Goal: Task Accomplishment & Management: Use online tool/utility

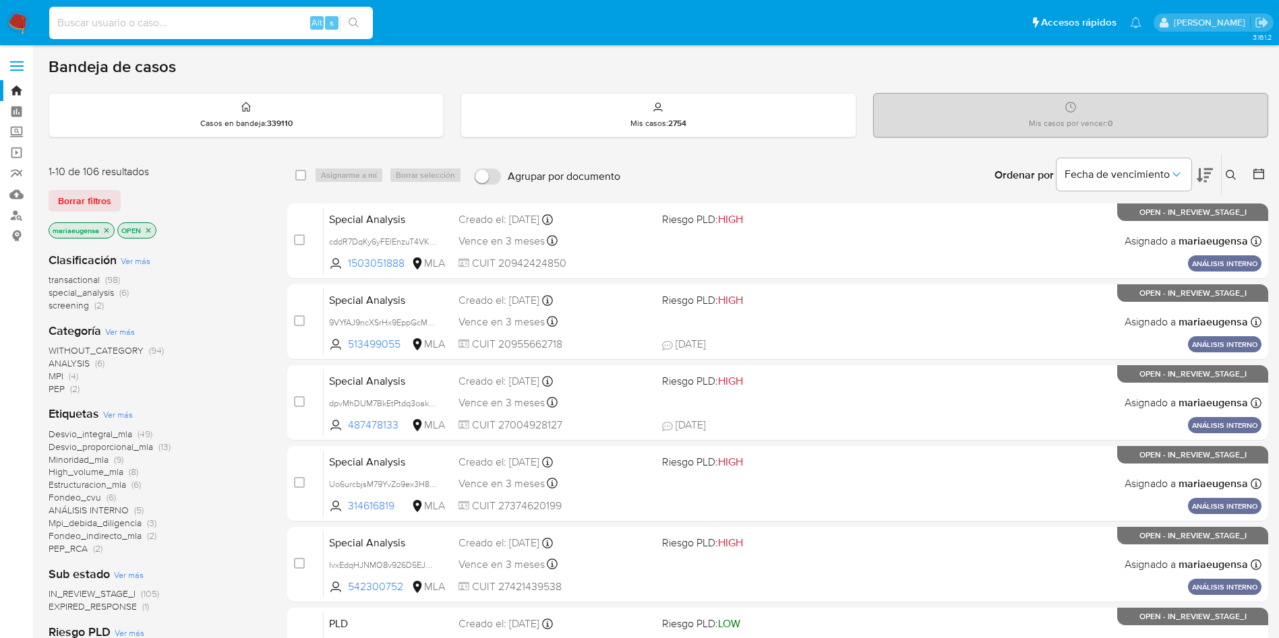
click at [211, 21] on input at bounding box center [211, 23] width 324 height 18
paste input "fawhpCMXixRW1ykc6x2SGMlA"
type input "fawhpCMXixRW1ykc6x2SGMlA"
click at [236, 26] on input "fawhpCMXixRW1ykc6x2SGMlA" at bounding box center [211, 23] width 324 height 18
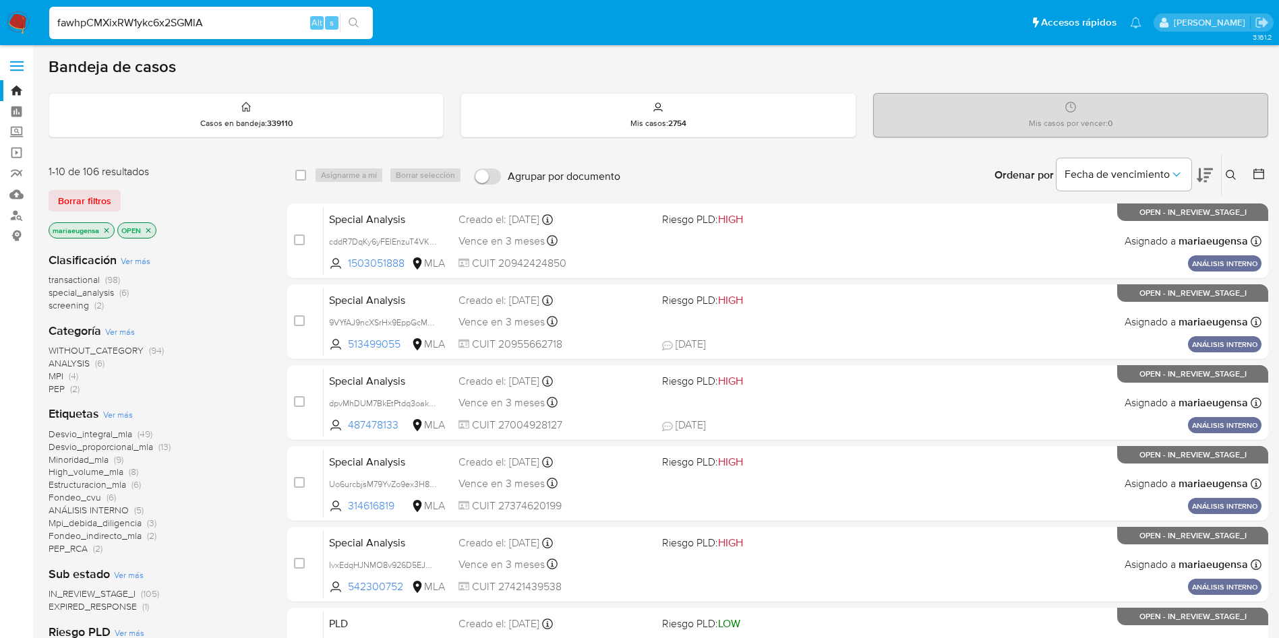
click at [236, 26] on input "fawhpCMXixRW1ykc6x2SGMlA" at bounding box center [211, 23] width 324 height 18
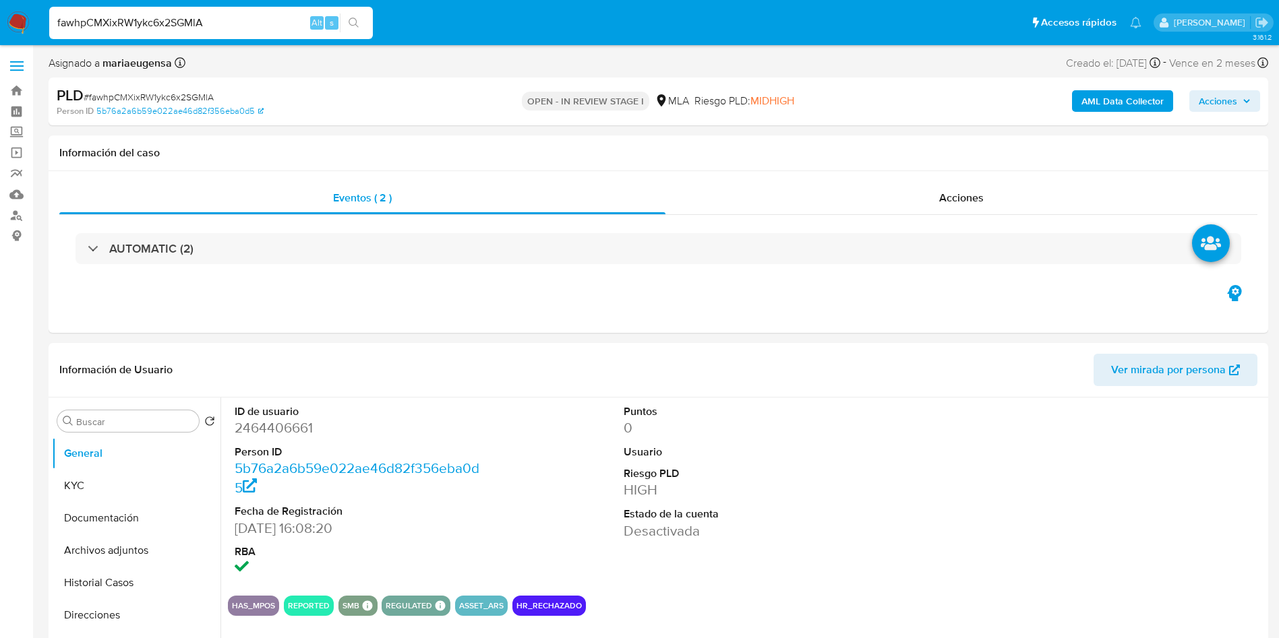
select select "10"
drag, startPoint x: 0, startPoint y: 0, endPoint x: 207, endPoint y: 22, distance: 208.2
click at [207, 22] on input "fawhpCMXixRW1ykc6x2SGMlA" at bounding box center [211, 23] width 324 height 18
click at [267, 14] on input "fawhpCMXixRW1ykc6x2SGMlA" at bounding box center [211, 23] width 324 height 18
click at [274, 429] on dd "2464406661" at bounding box center [358, 428] width 246 height 19
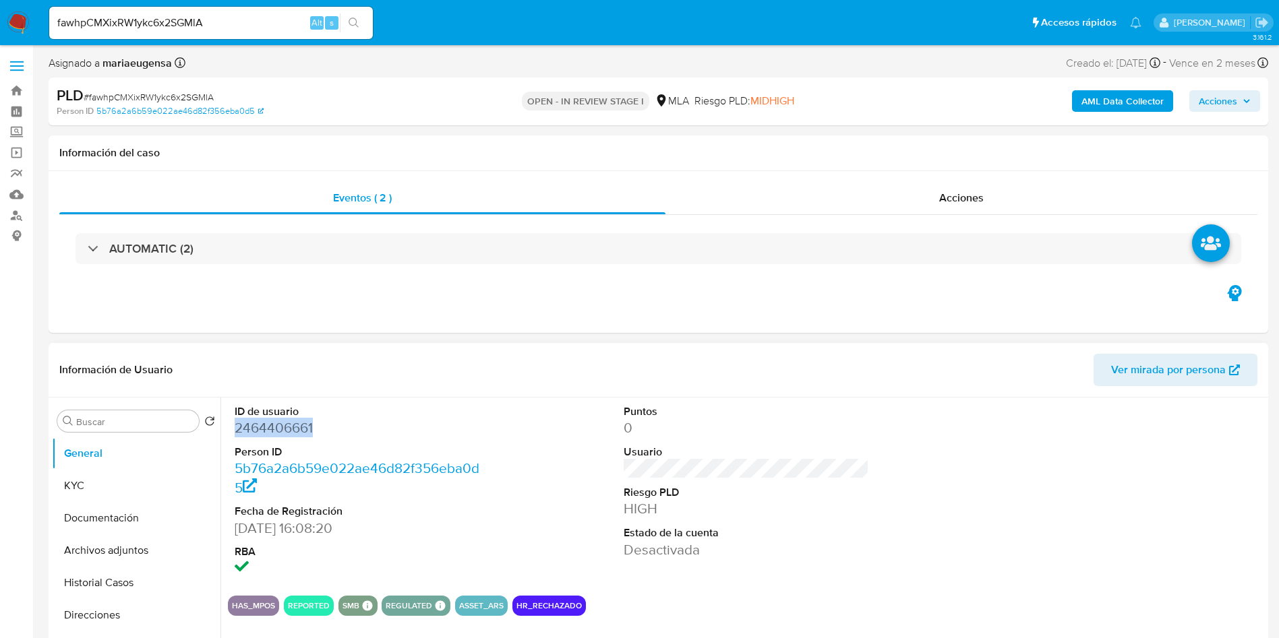
click at [274, 428] on dd "2464406661" at bounding box center [358, 428] width 246 height 19
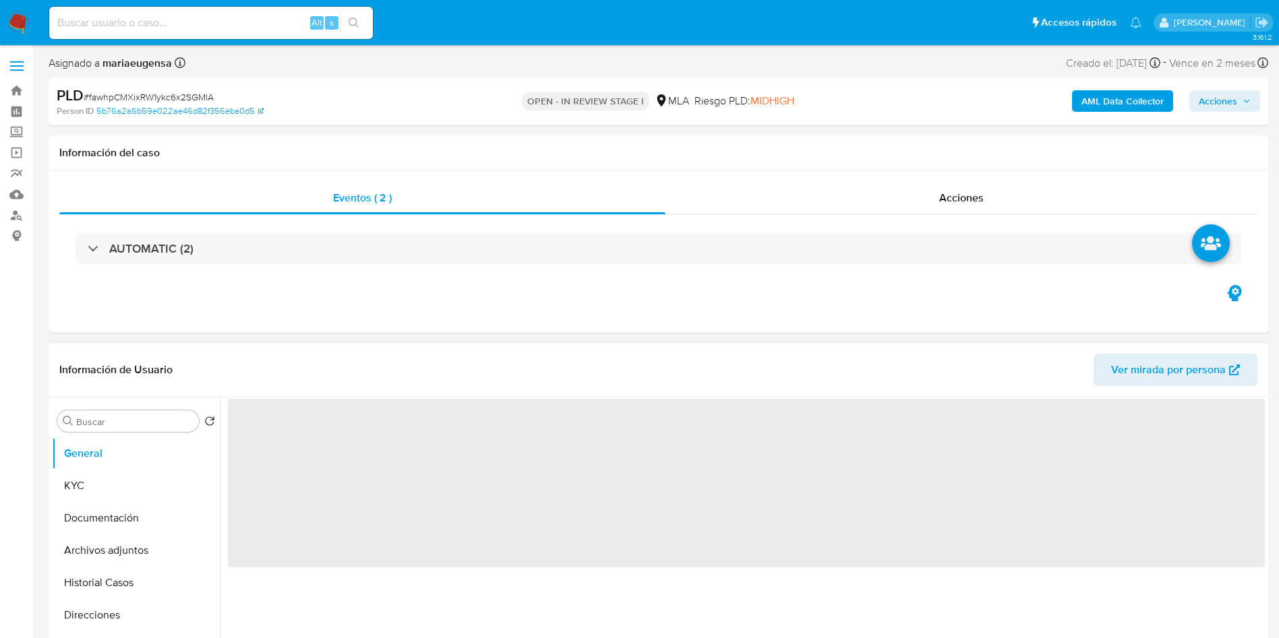
select select "10"
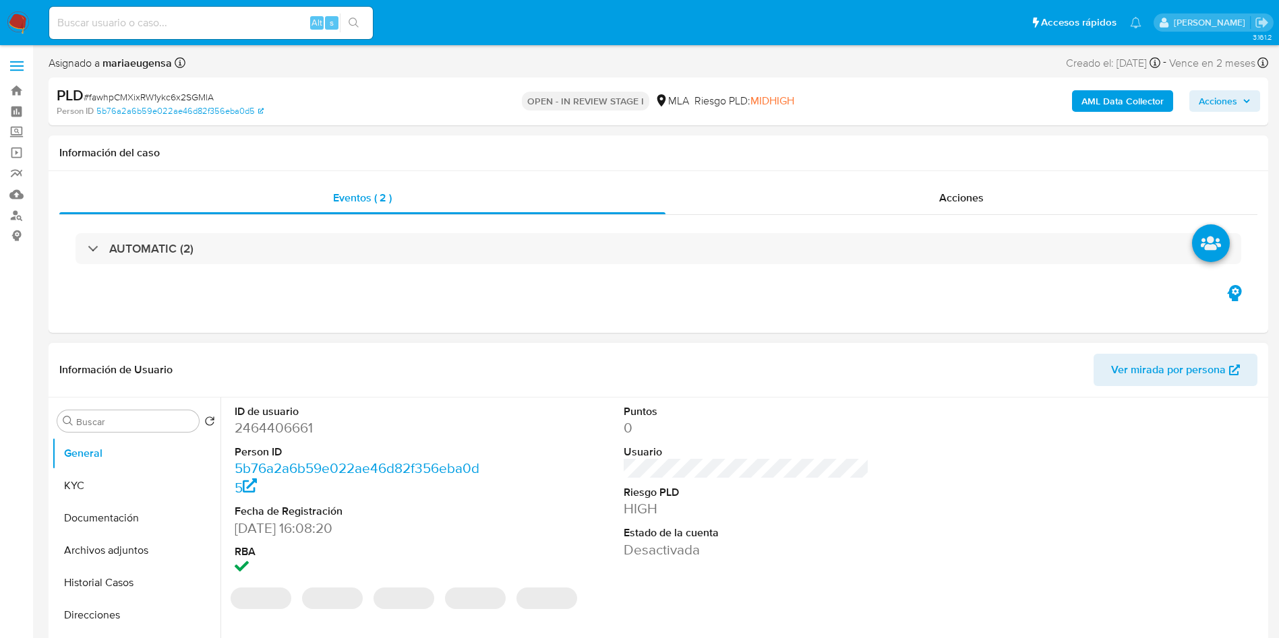
click at [269, 426] on dd "2464406661" at bounding box center [358, 428] width 246 height 19
click at [269, 425] on dd "2464406661" at bounding box center [358, 428] width 246 height 19
copy dd "2464406661"
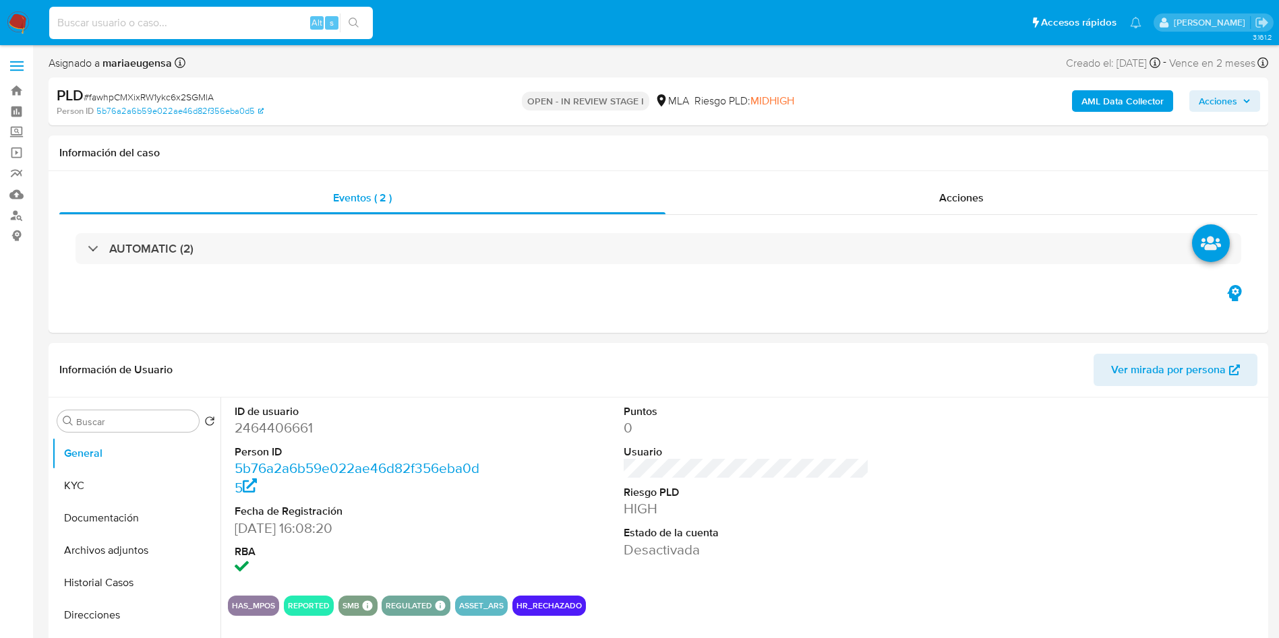
click at [180, 28] on input at bounding box center [211, 23] width 324 height 18
paste input "operation_API balance_effect site_id operation_id reference_user counterpart_us…"
type input "operation_API balance_effect site_id operation_id reference_user counterpart_us…"
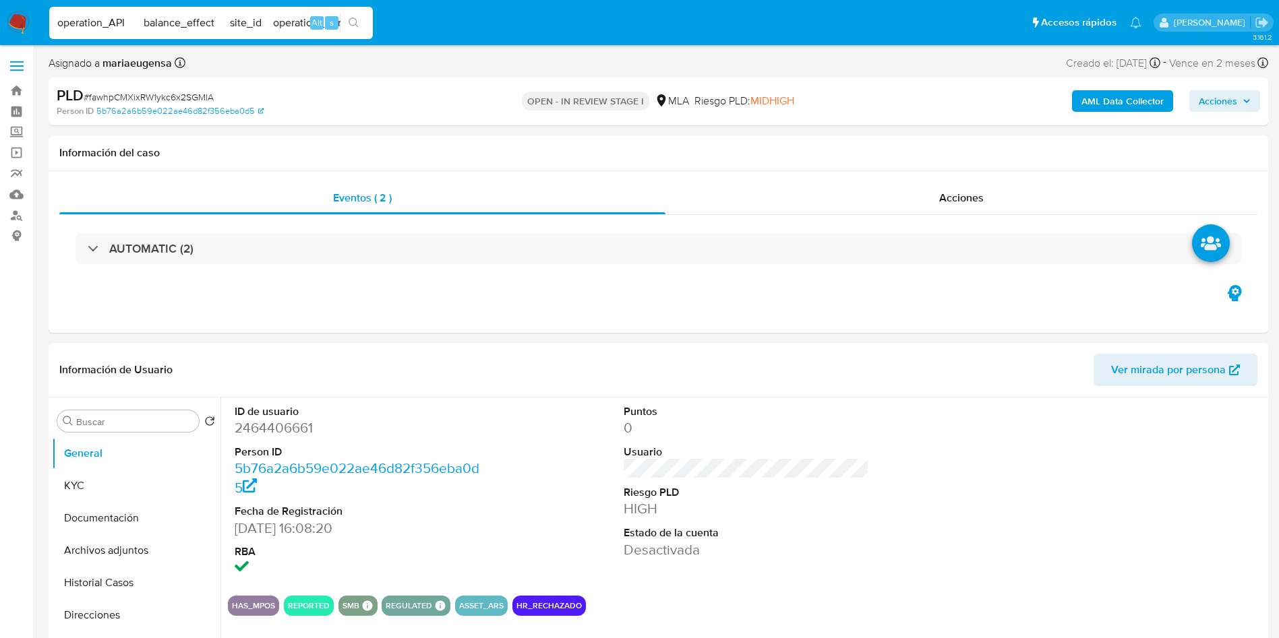
click at [180, 27] on input "operation_API balance_effect site_id operation_id reference_user counterpart_us…" at bounding box center [211, 23] width 324 height 18
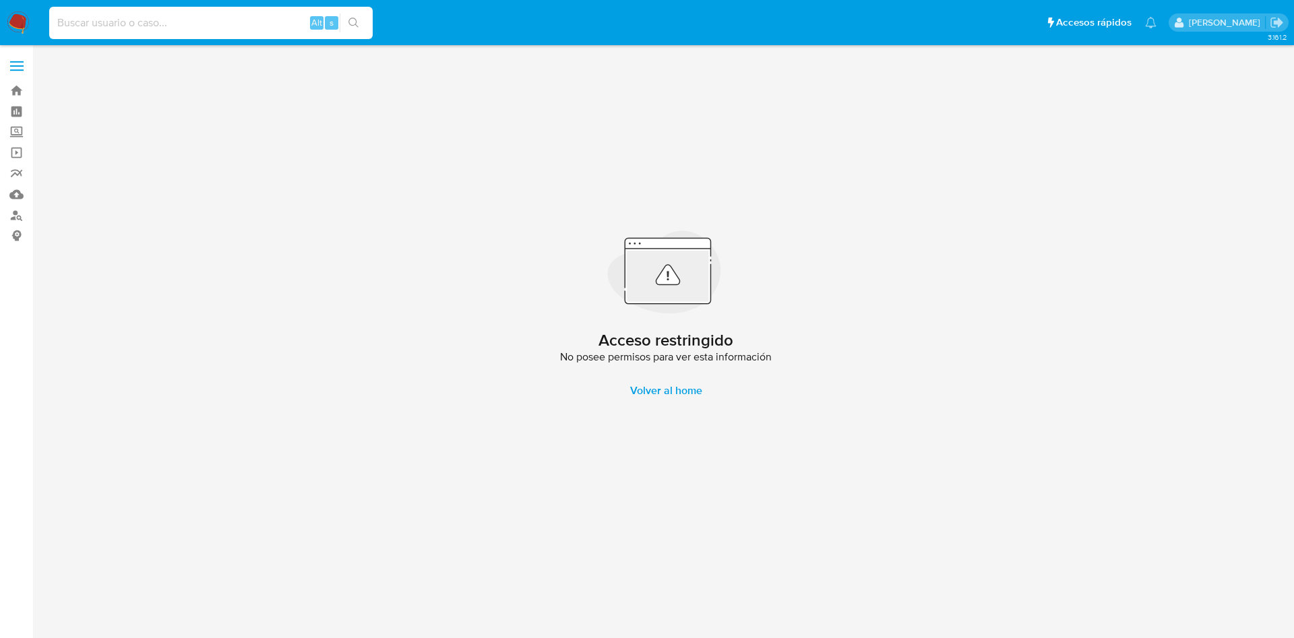
click at [180, 26] on input at bounding box center [211, 23] width 324 height 18
click at [229, 26] on input at bounding box center [211, 23] width 324 height 18
paste input "fawhpCMXixRW1ykc6x2SGMlA"
type input "fawhpCMXixRW1ykc6x2SGMlA"
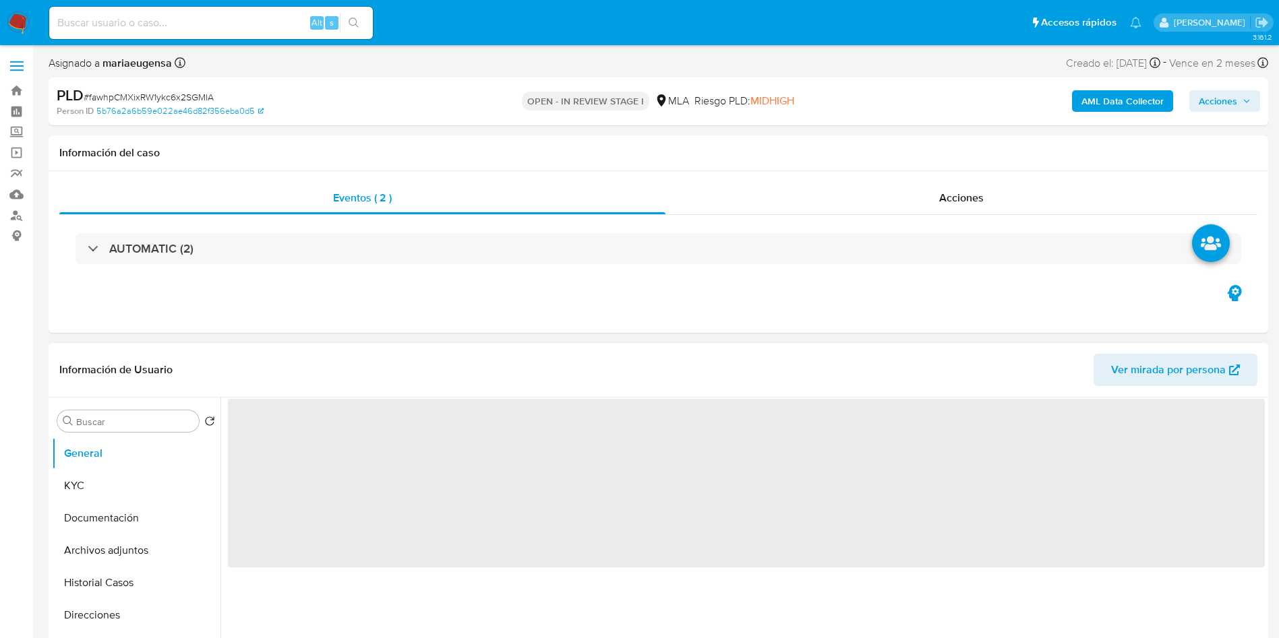
select select "10"
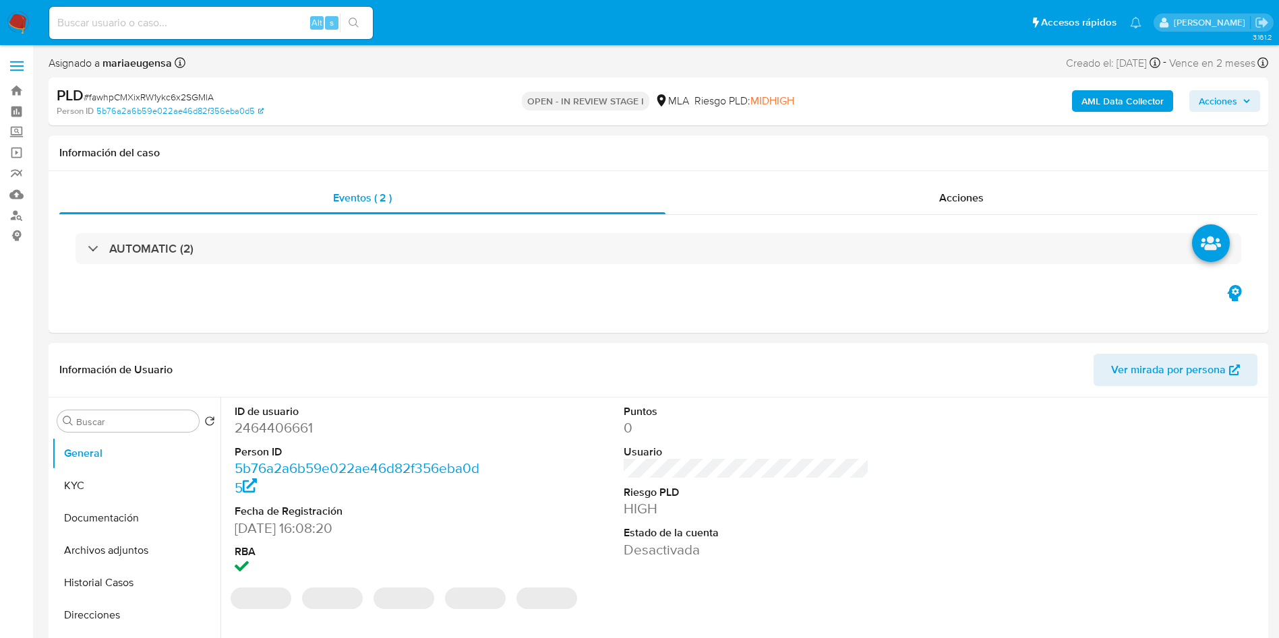
click at [307, 436] on dd "2464406661" at bounding box center [358, 428] width 246 height 19
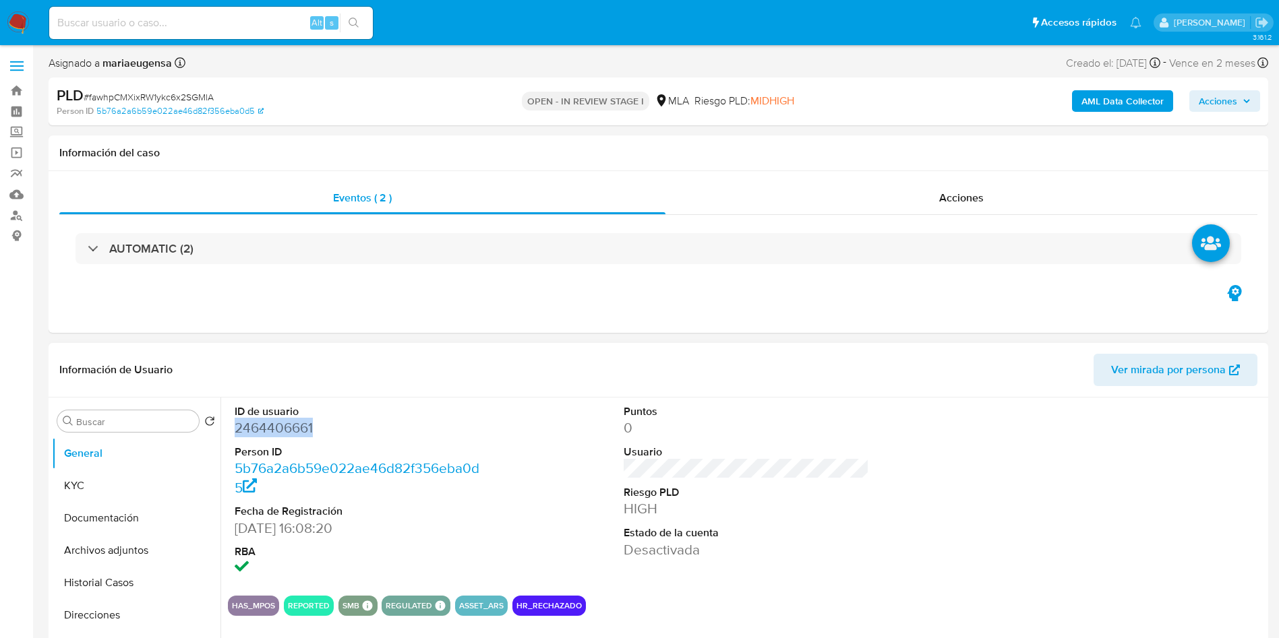
copy dd "2464406661"
click at [307, 436] on dd "2464406661" at bounding box center [358, 428] width 246 height 19
click at [263, 22] on input at bounding box center [211, 23] width 324 height 18
paste input "fawhpCMXixRW1ykc6x2SGMlA"
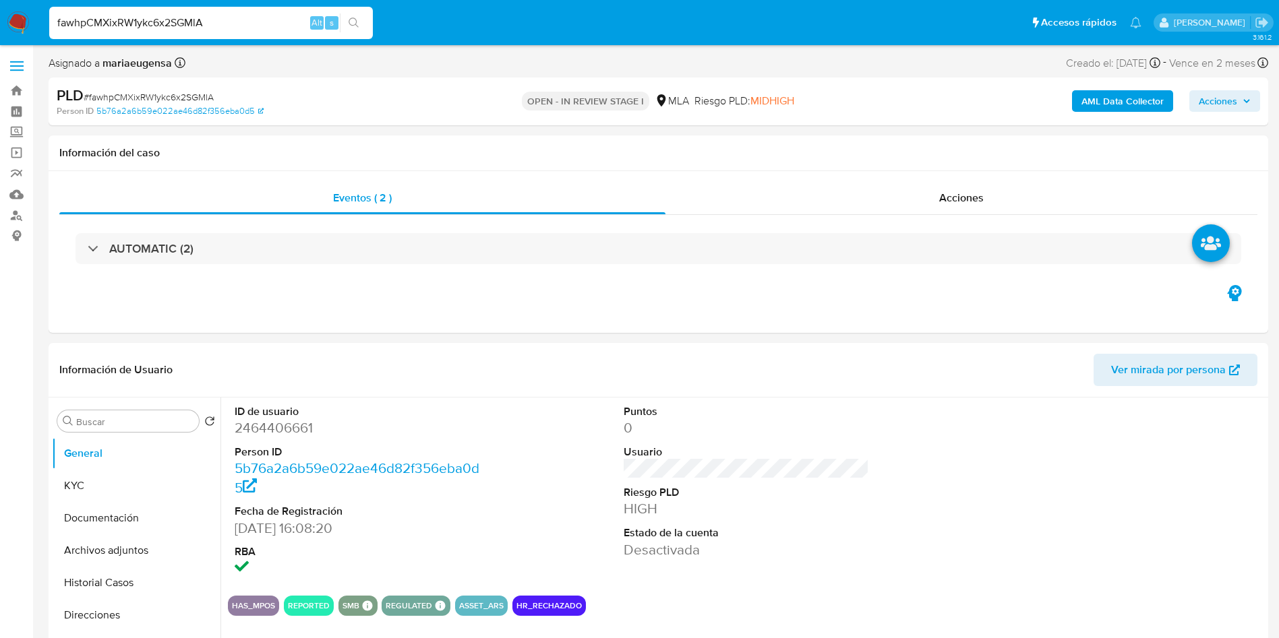
type input "fawhpCMXixRW1ykc6x2SGMlA"
click at [280, 429] on dd "2464406661" at bounding box center [358, 428] width 246 height 19
copy dd "2464406661"
click at [251, 427] on dd "2464406661" at bounding box center [358, 428] width 246 height 19
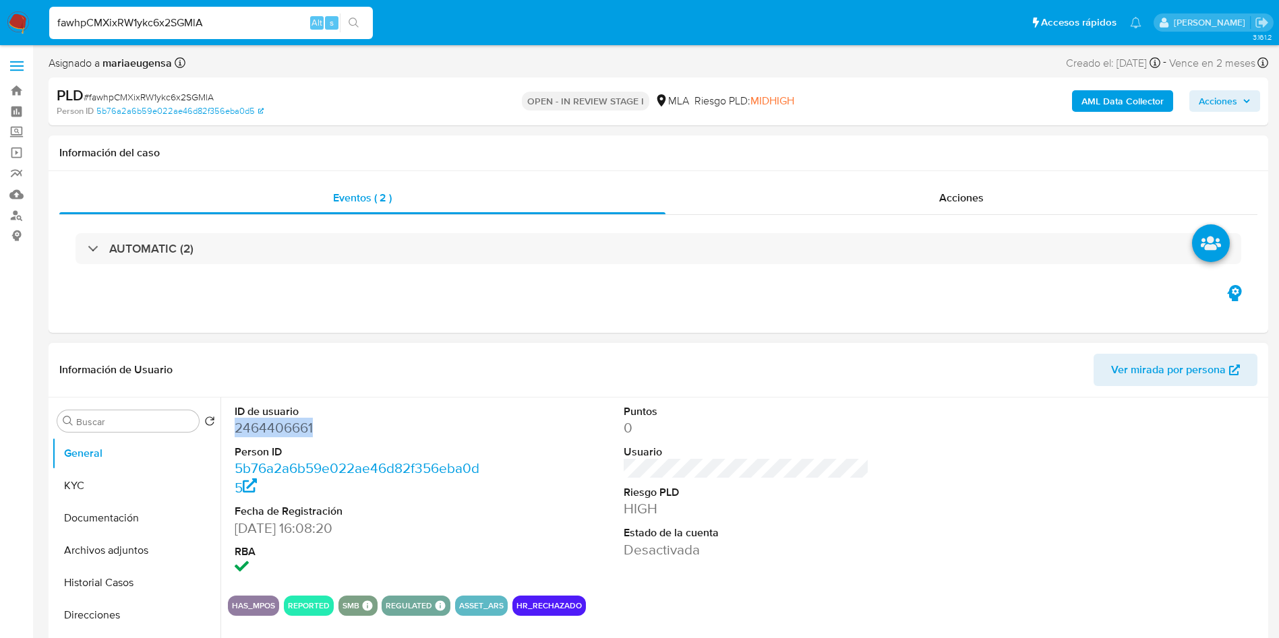
click at [251, 427] on dd "2464406661" at bounding box center [358, 428] width 246 height 19
copy dd "2464406661"
click at [272, 429] on dd "2464406661" at bounding box center [358, 428] width 246 height 19
copy dd "2464406661"
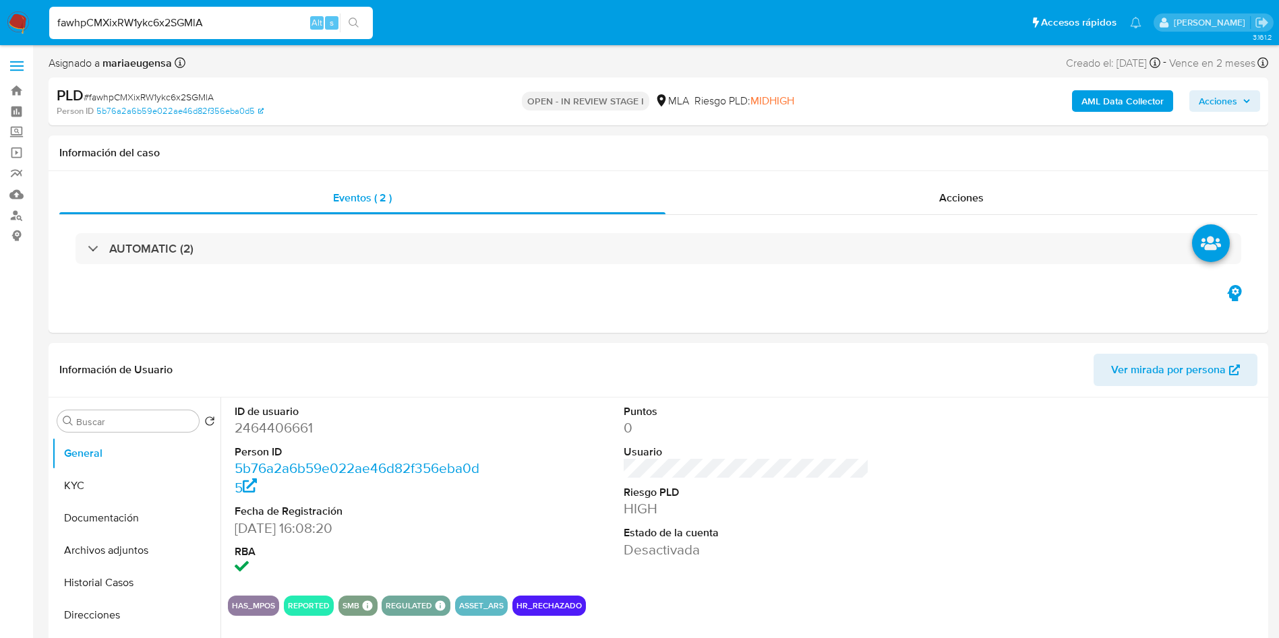
click at [158, 93] on span "# fawhpCMXixRW1ykc6x2SGMlA" at bounding box center [149, 96] width 130 height 13
click at [158, 92] on span "# fawhpCMXixRW1ykc6x2SGMlA" at bounding box center [149, 96] width 130 height 13
copy span "fawhpCMXixRW1ykc6x2SGMlA"
click at [284, 425] on dd "2464406661" at bounding box center [358, 428] width 246 height 19
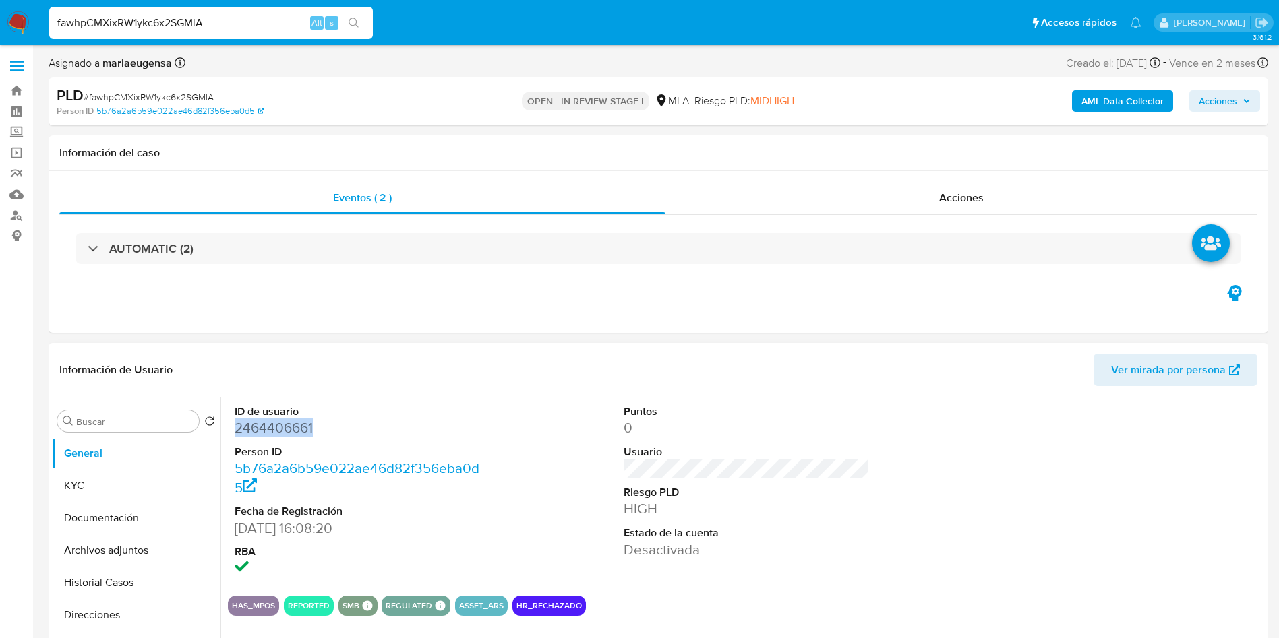
copy dd "2464406661"
click at [199, 93] on span "# fawhpCMXixRW1ykc6x2SGMlA" at bounding box center [149, 96] width 130 height 13
click at [199, 92] on span "# fawhpCMXixRW1ykc6x2SGMlA" at bounding box center [149, 96] width 130 height 13
copy span "fawhpCMXixRW1ykc6x2SGMlA"
click at [134, 549] on button "Archivos adjuntos" at bounding box center [131, 551] width 158 height 32
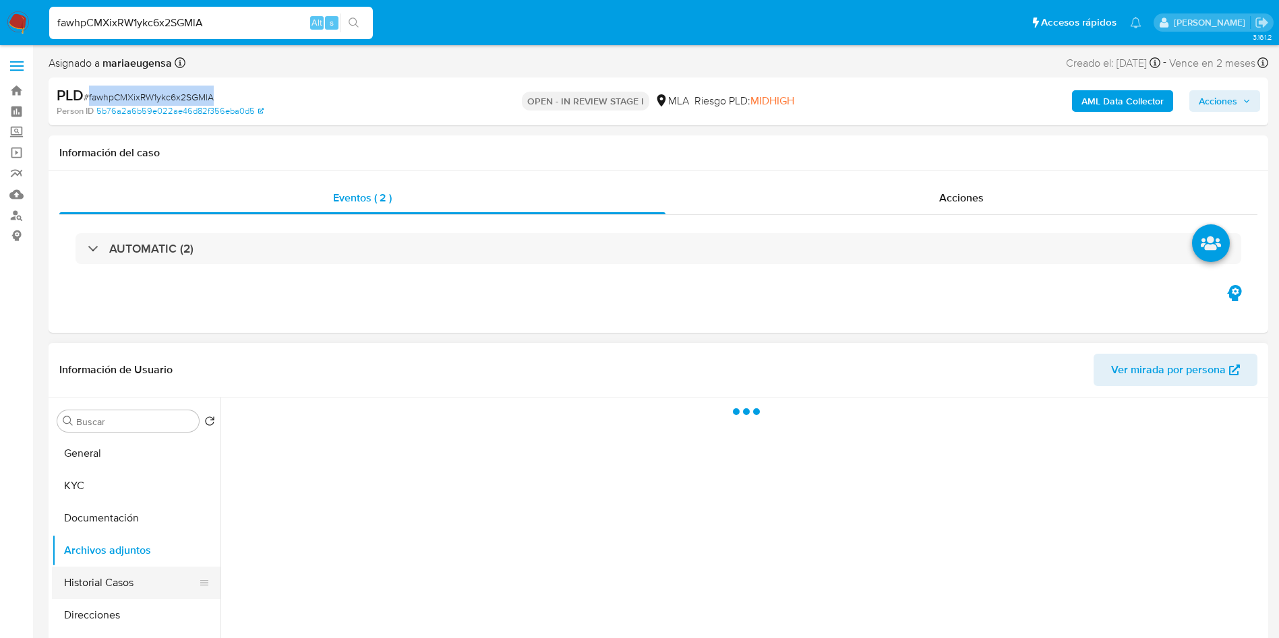
click at [134, 580] on button "Historial Casos" at bounding box center [131, 583] width 158 height 32
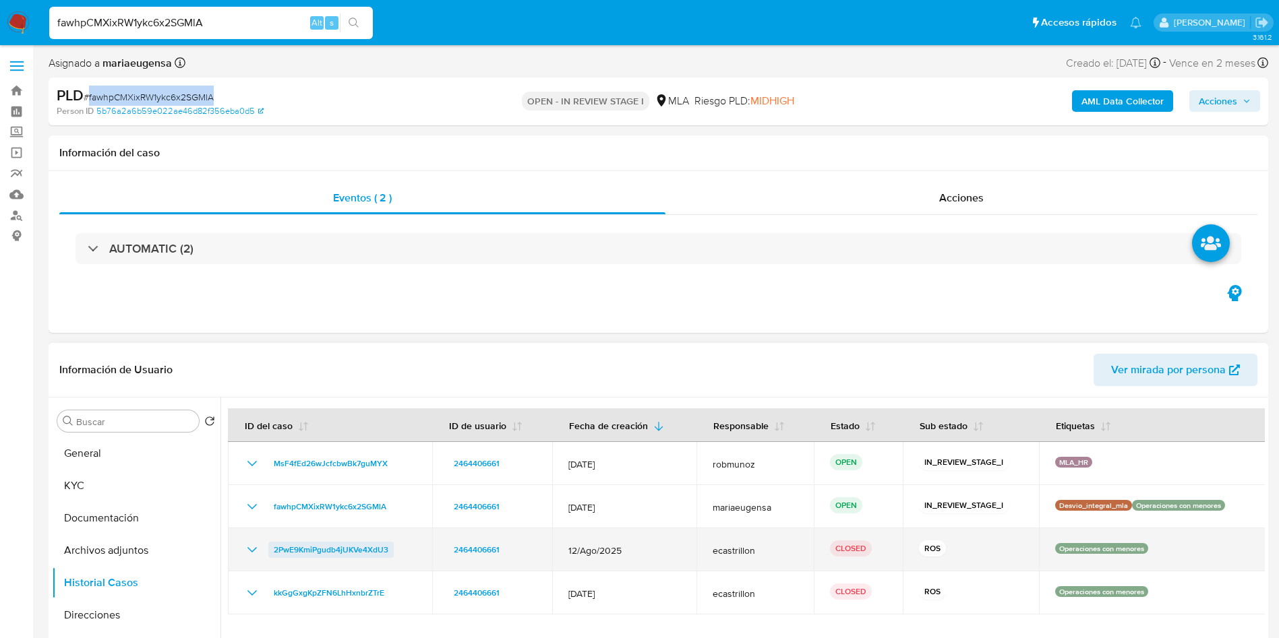
click at [294, 551] on span "2PwE9KmiPgudb4jUKVe4XdU3" at bounding box center [331, 550] width 115 height 16
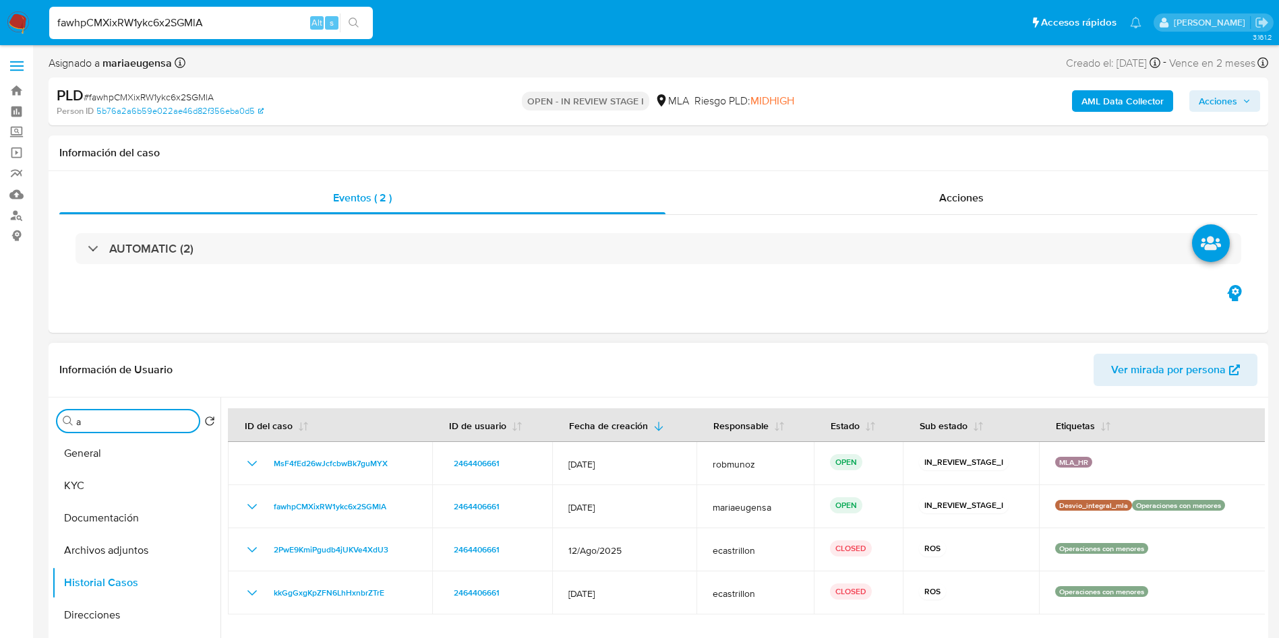
click at [117, 424] on input "a" at bounding box center [134, 422] width 117 height 12
type input "arc"
drag, startPoint x: 126, startPoint y: 450, endPoint x: 781, endPoint y: 283, distance: 675.4
click at [142, 438] on button "Archivos adjuntos" at bounding box center [136, 454] width 169 height 32
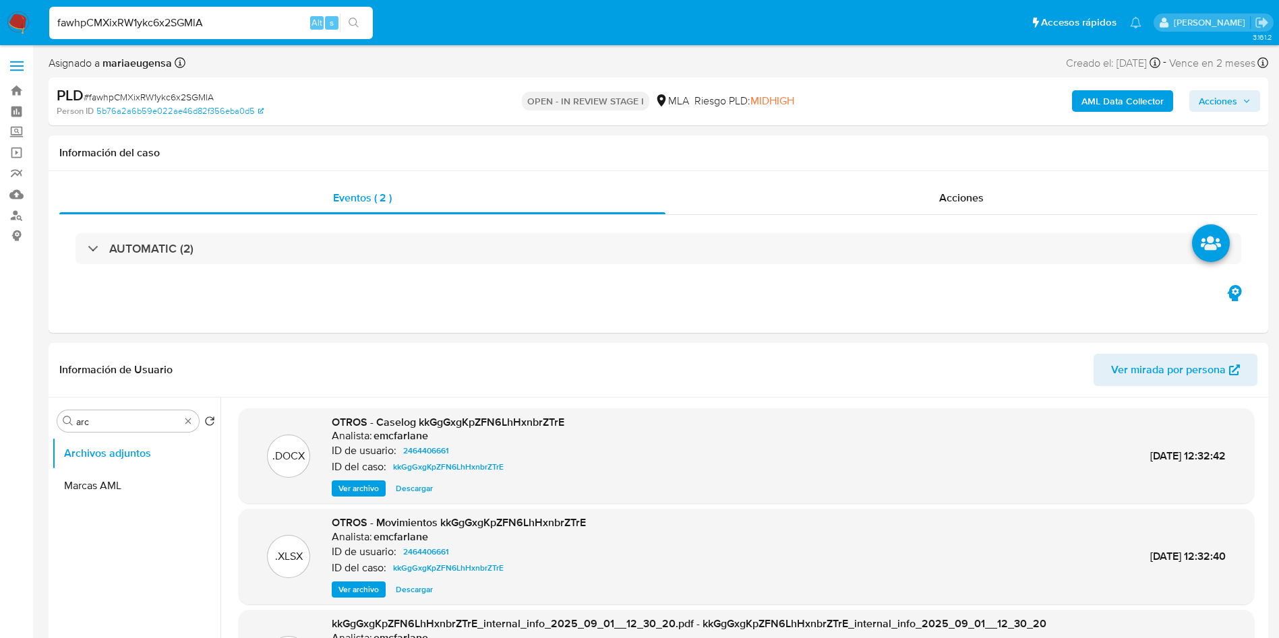
click at [1106, 104] on b "AML Data Collector" at bounding box center [1122, 101] width 82 height 22
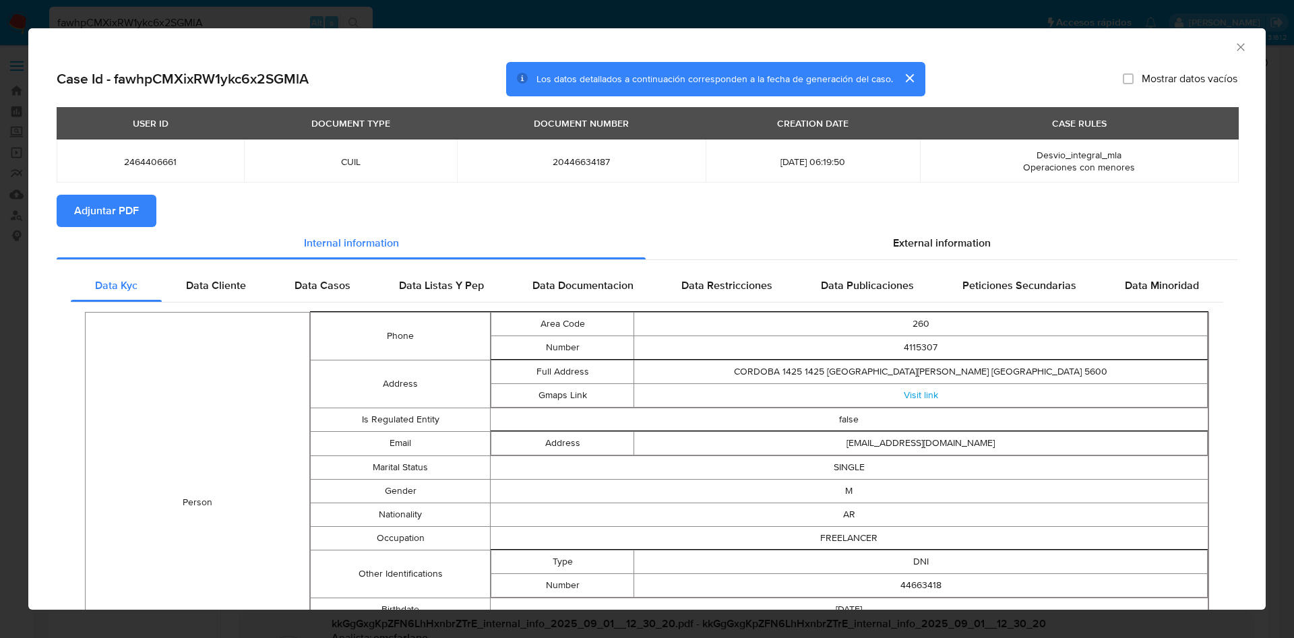
click at [116, 218] on span "Adjuntar PDF" at bounding box center [106, 211] width 65 height 30
click at [1234, 52] on icon "Cerrar ventana" at bounding box center [1240, 46] width 13 height 13
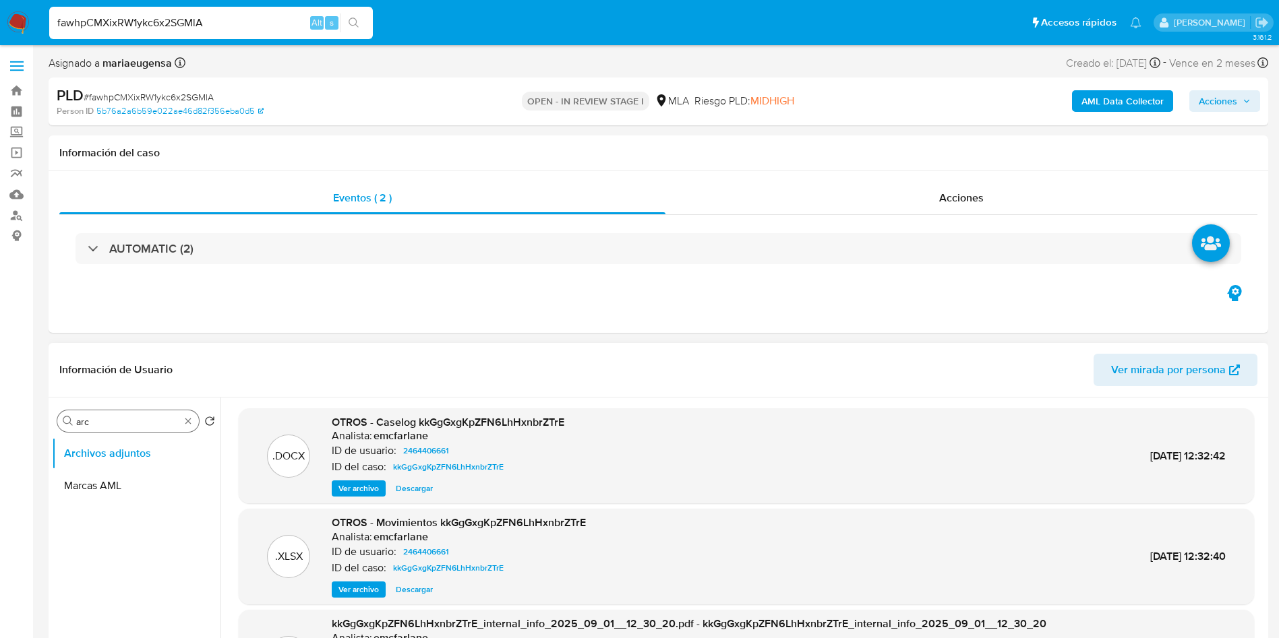
click at [152, 413] on div "Buscar arc" at bounding box center [128, 422] width 142 height 22
click at [144, 425] on input "arc" at bounding box center [128, 422] width 104 height 12
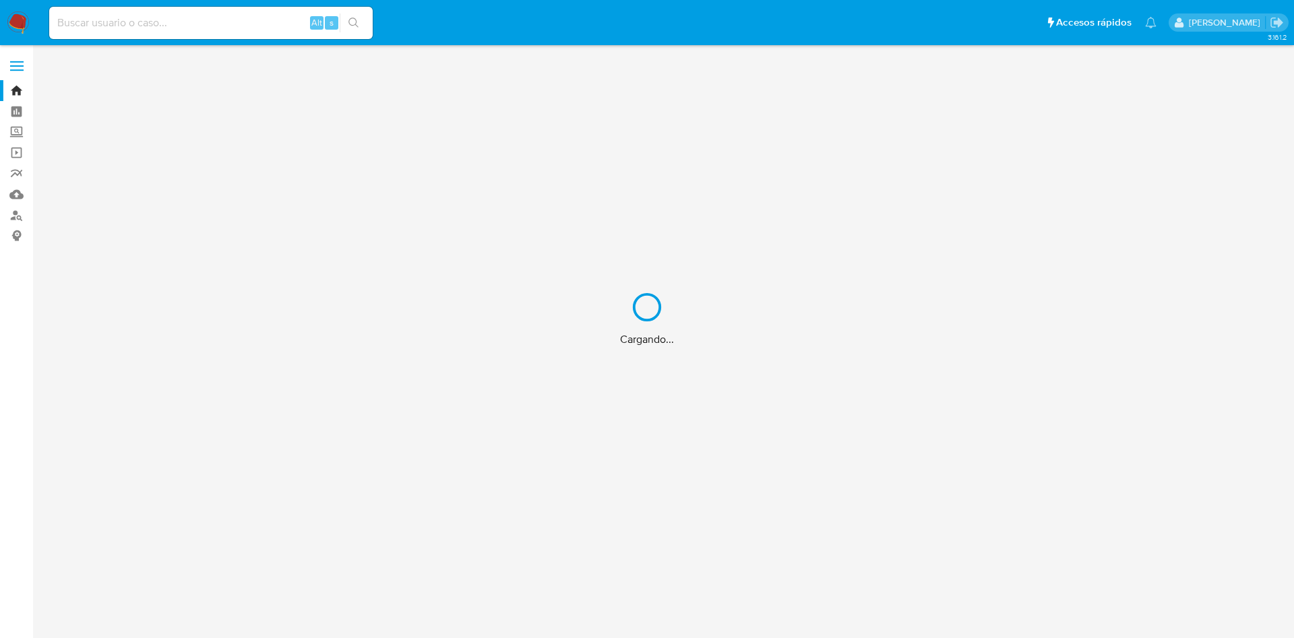
click at [131, 18] on div "Cargando..." at bounding box center [647, 319] width 1294 height 638
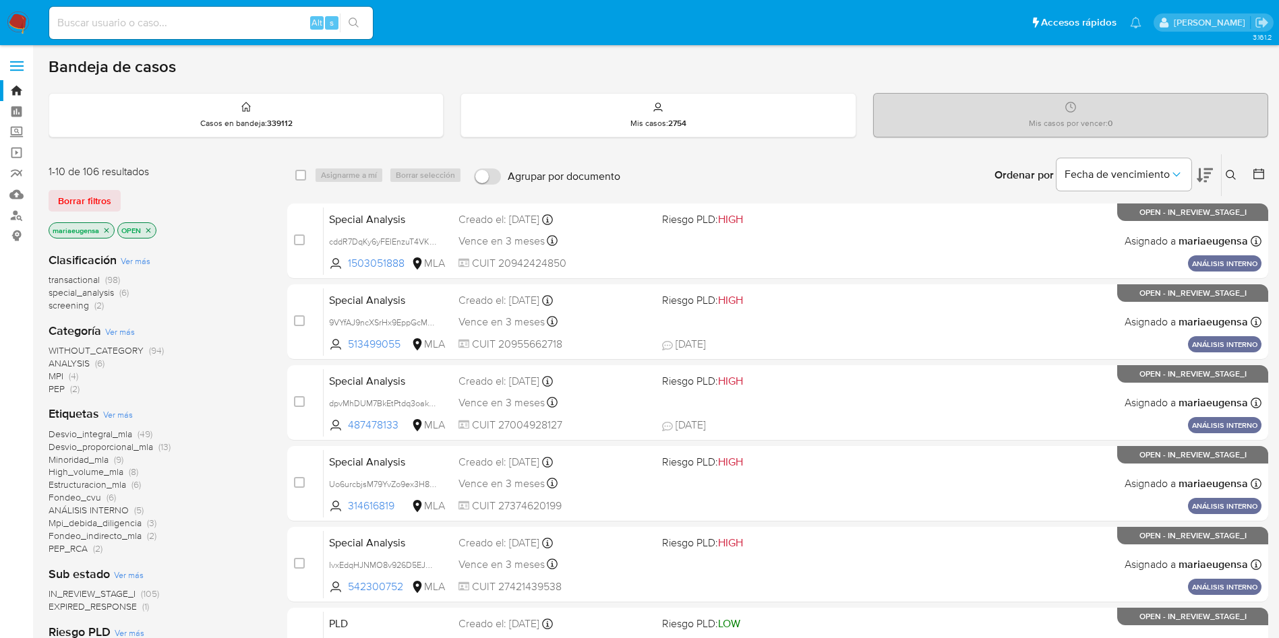
click at [131, 16] on input at bounding box center [211, 23] width 324 height 18
paste input "oZ25bc4Dy39KwOrkDup463Sa"
type input "oZ25bc4Dy39KwOrkDup463Sa"
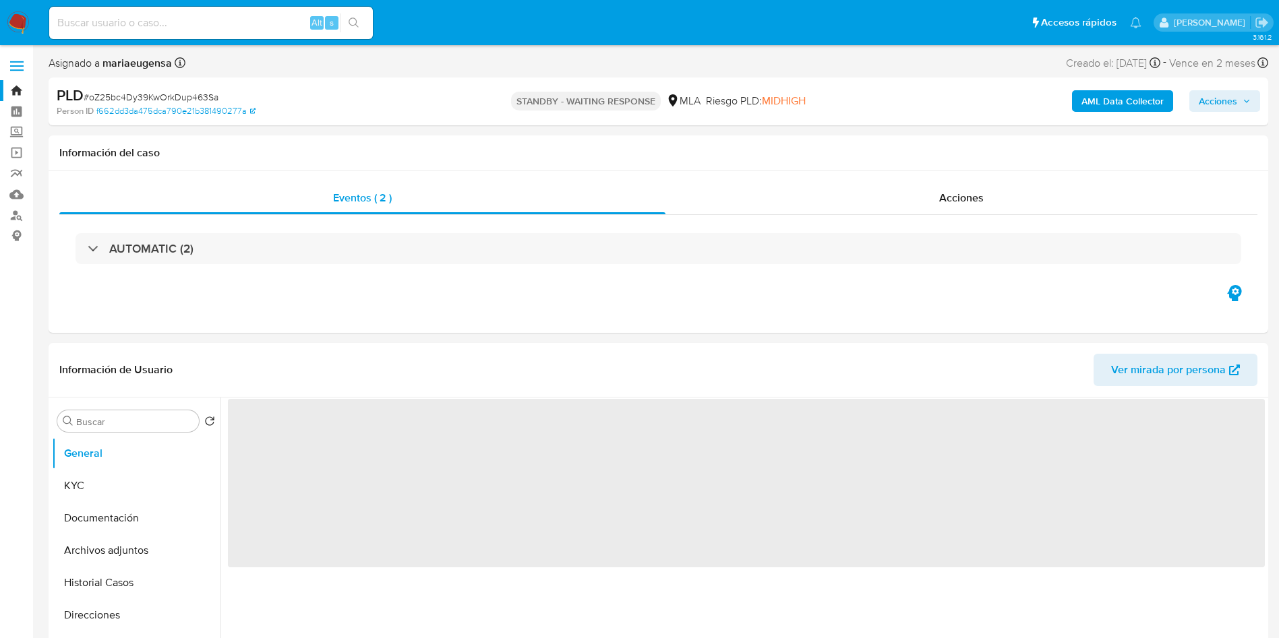
select select "10"
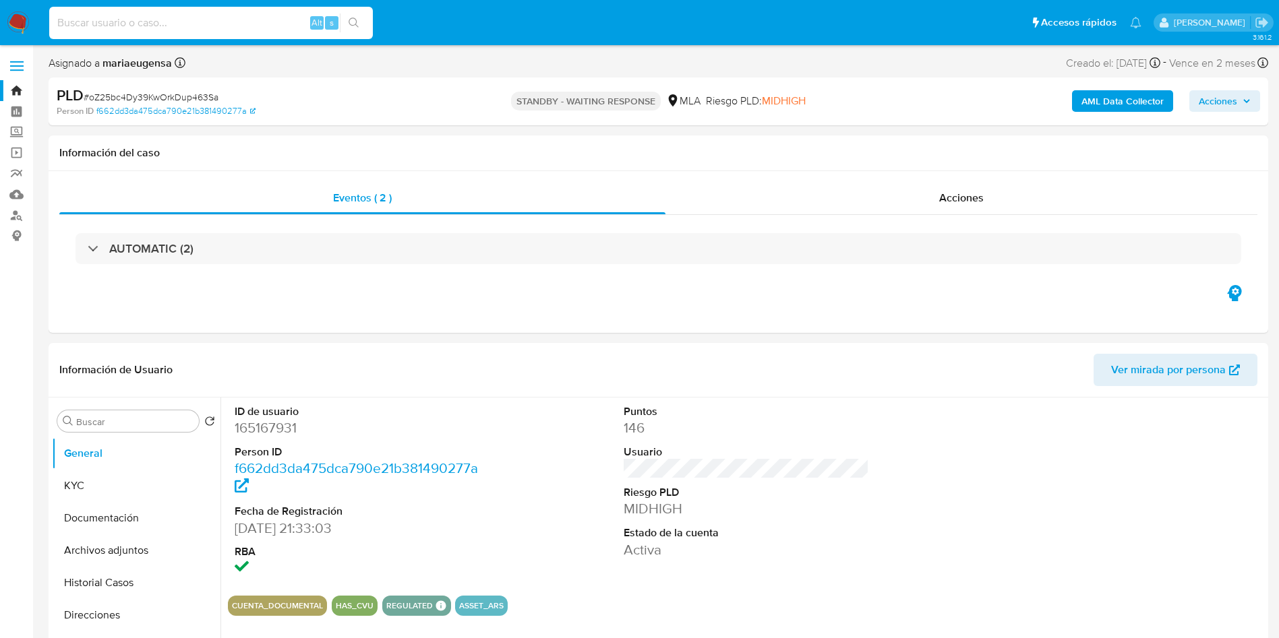
click at [240, 24] on input at bounding box center [211, 23] width 324 height 18
paste input "p5lGjtf0jR5m7HCuQgdH94tm"
type input "p5lGjtf0jR5m7HCuQgdH94tm"
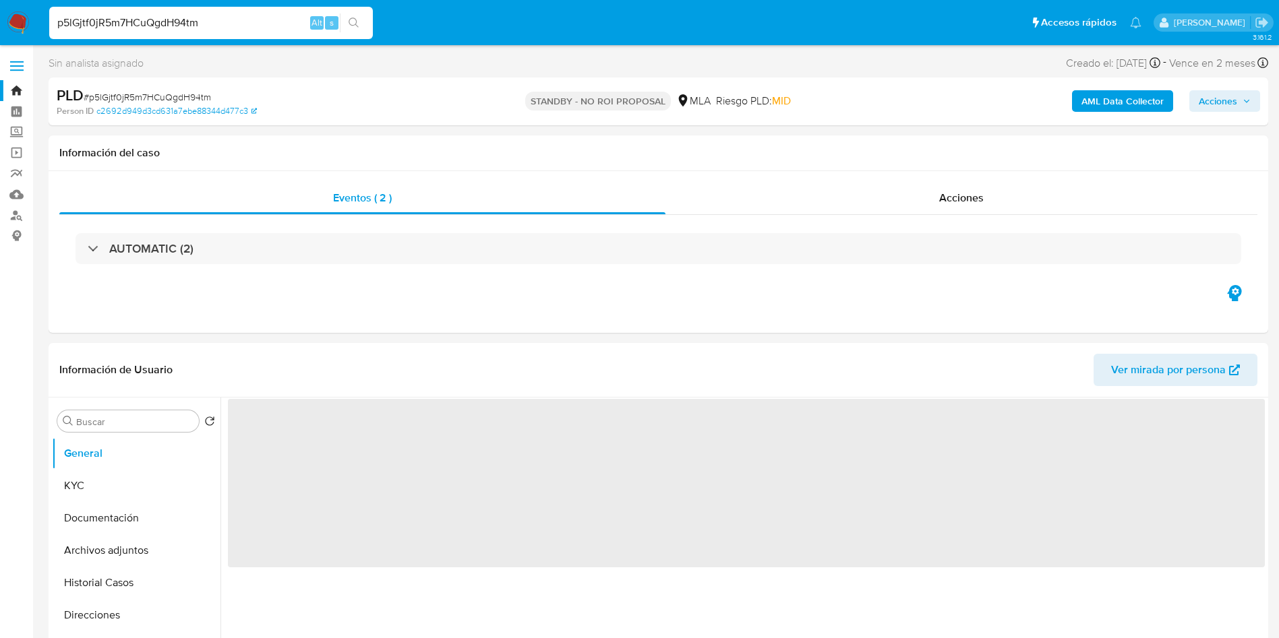
select select "10"
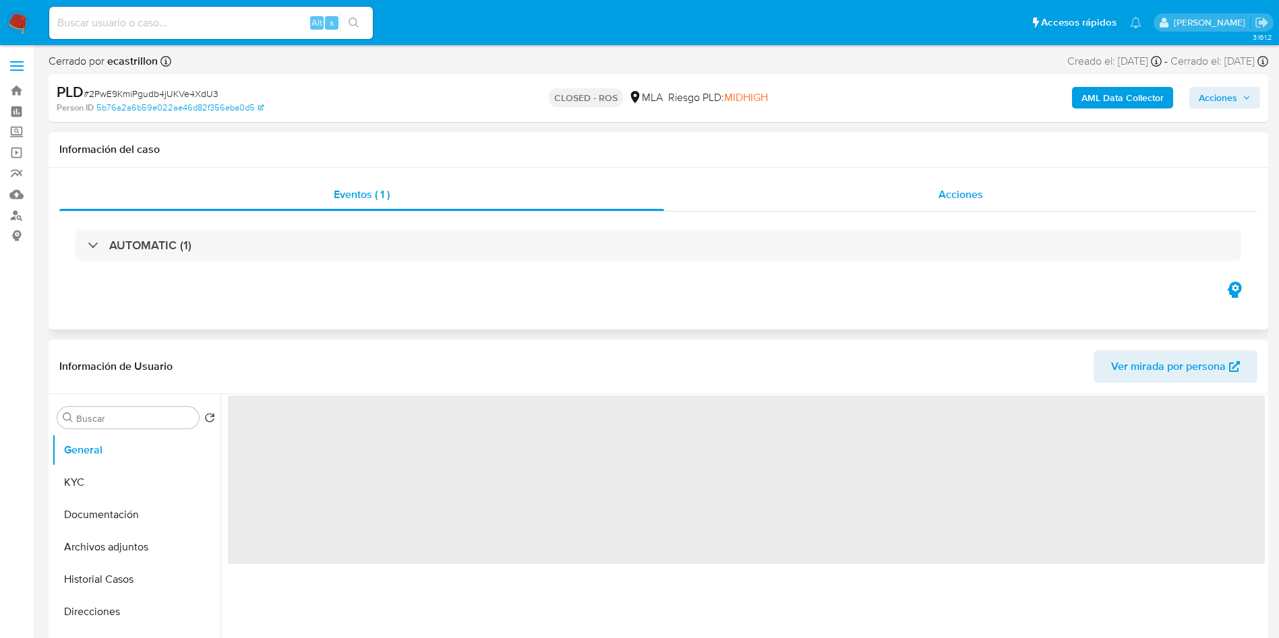
click at [921, 193] on div "Acciones" at bounding box center [960, 195] width 593 height 32
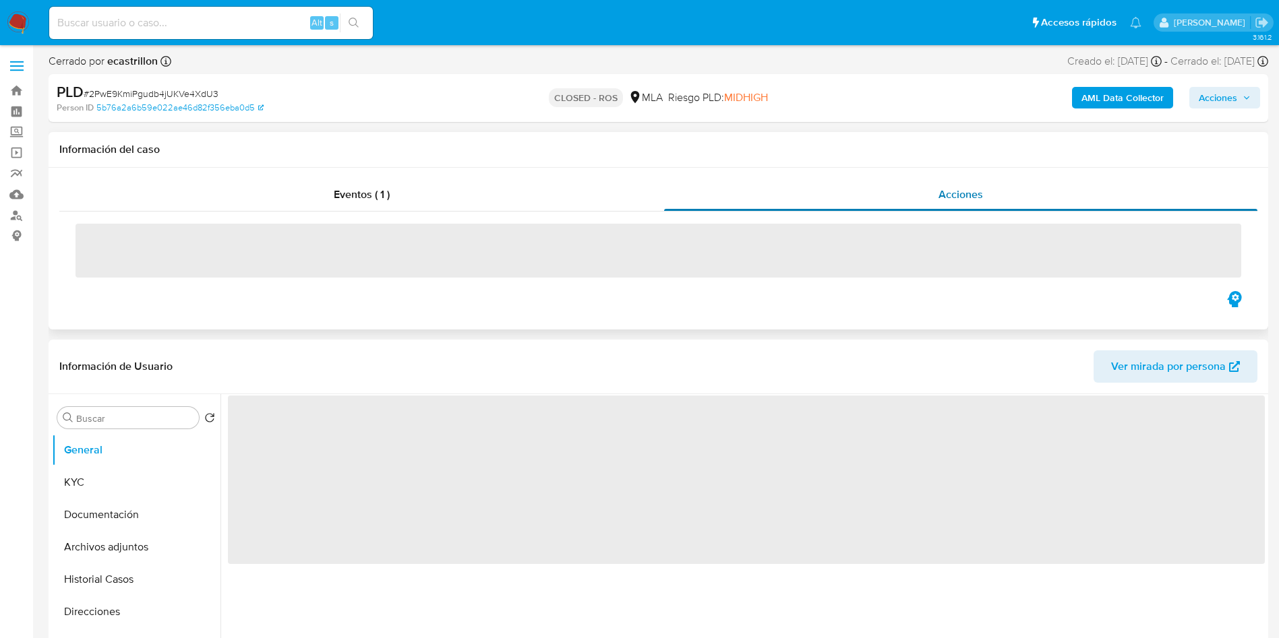
select select "10"
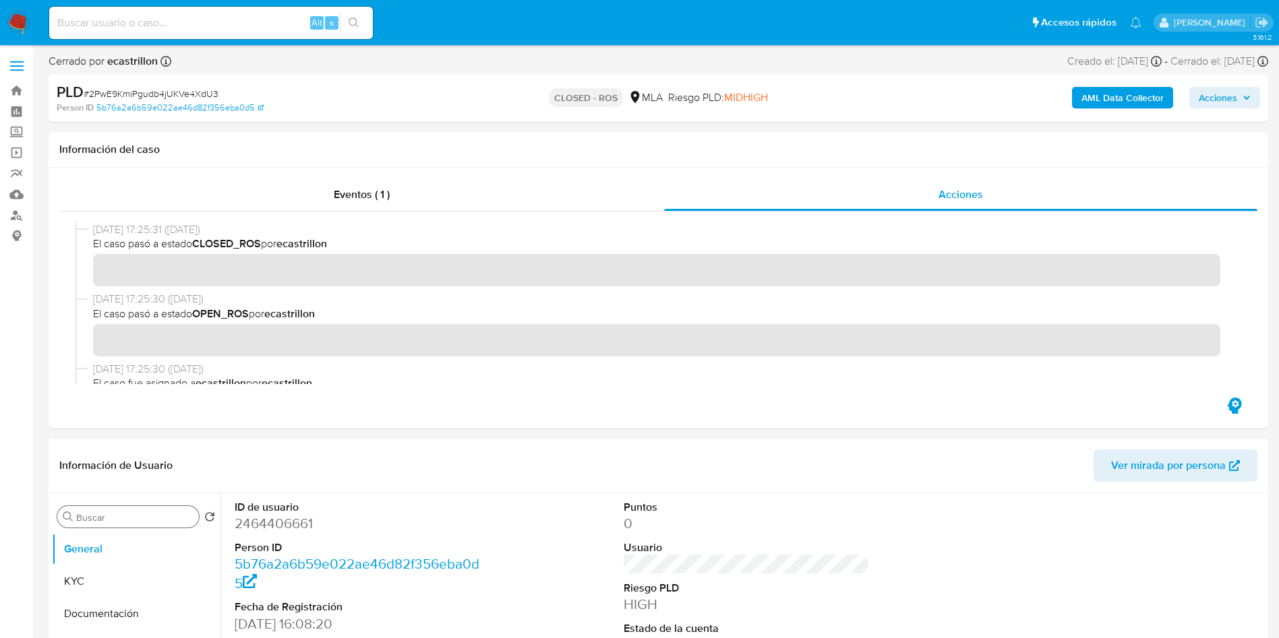
click at [131, 514] on input "Buscar" at bounding box center [134, 518] width 117 height 12
type input "arc"
click at [136, 574] on button "Archivos adjuntos" at bounding box center [131, 582] width 158 height 32
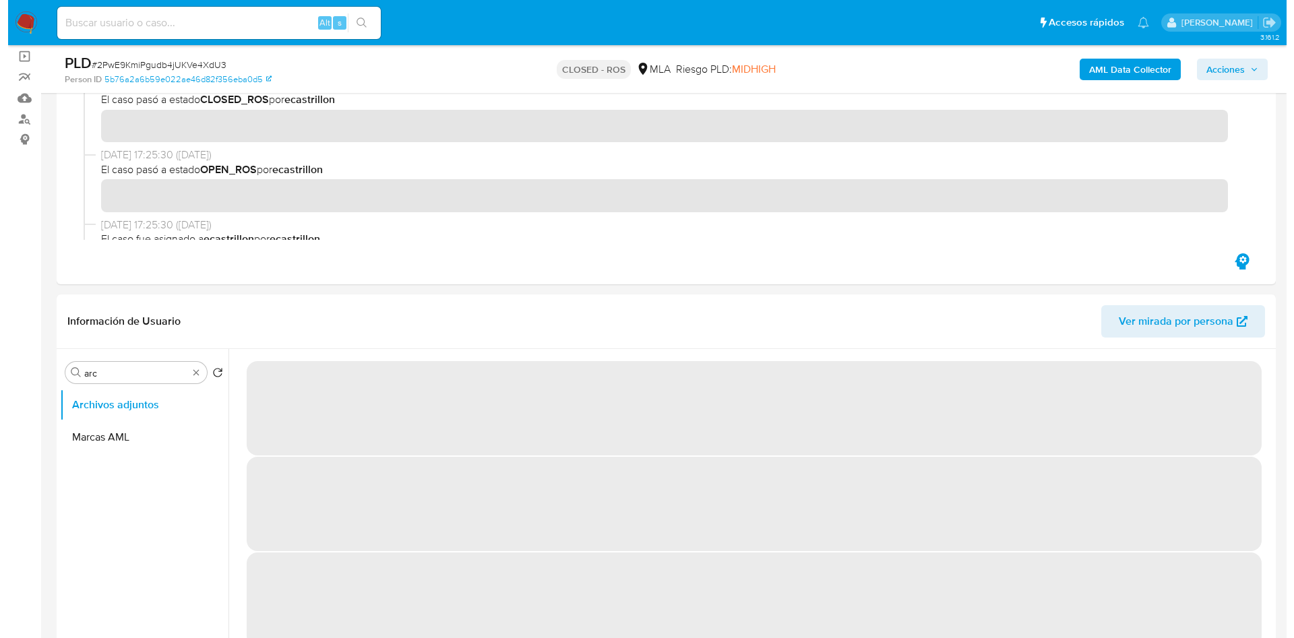
scroll to position [123, 0]
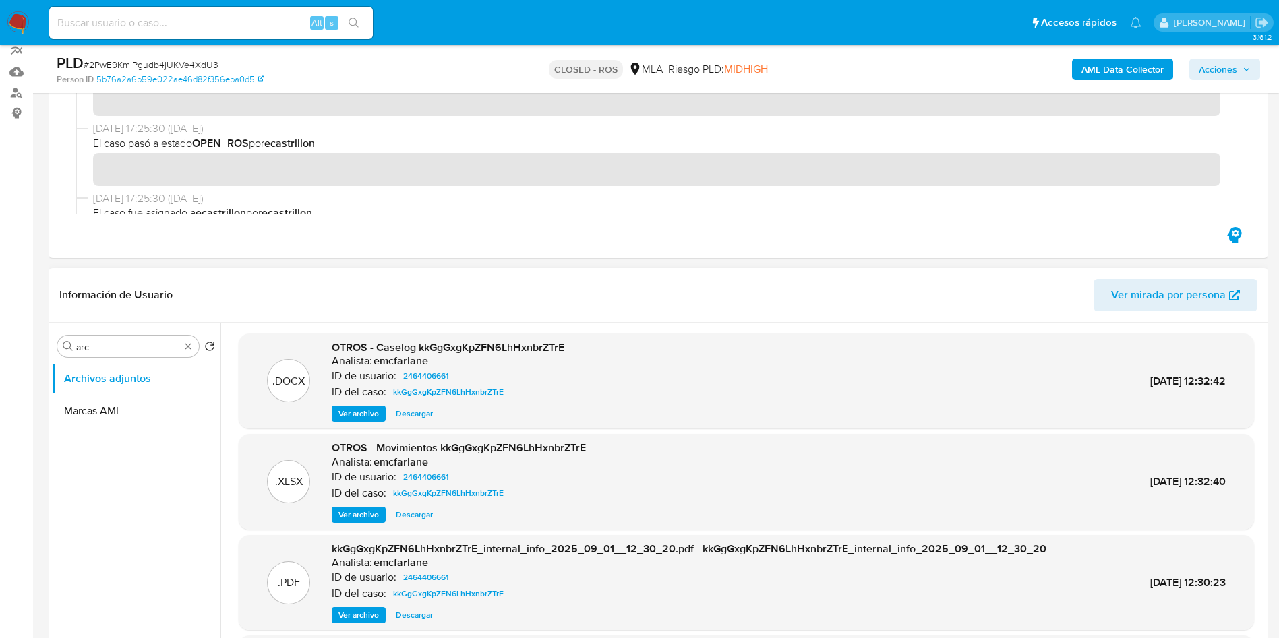
click at [348, 422] on div ".DOCX OTROS - Caselog kkGgGxgKpZFN6LhHxnbrZTrE Analista: emcfarlane ID de usuar…" at bounding box center [746, 382] width 1015 height 96
click at [351, 417] on span "Ver archivo" at bounding box center [358, 413] width 40 height 13
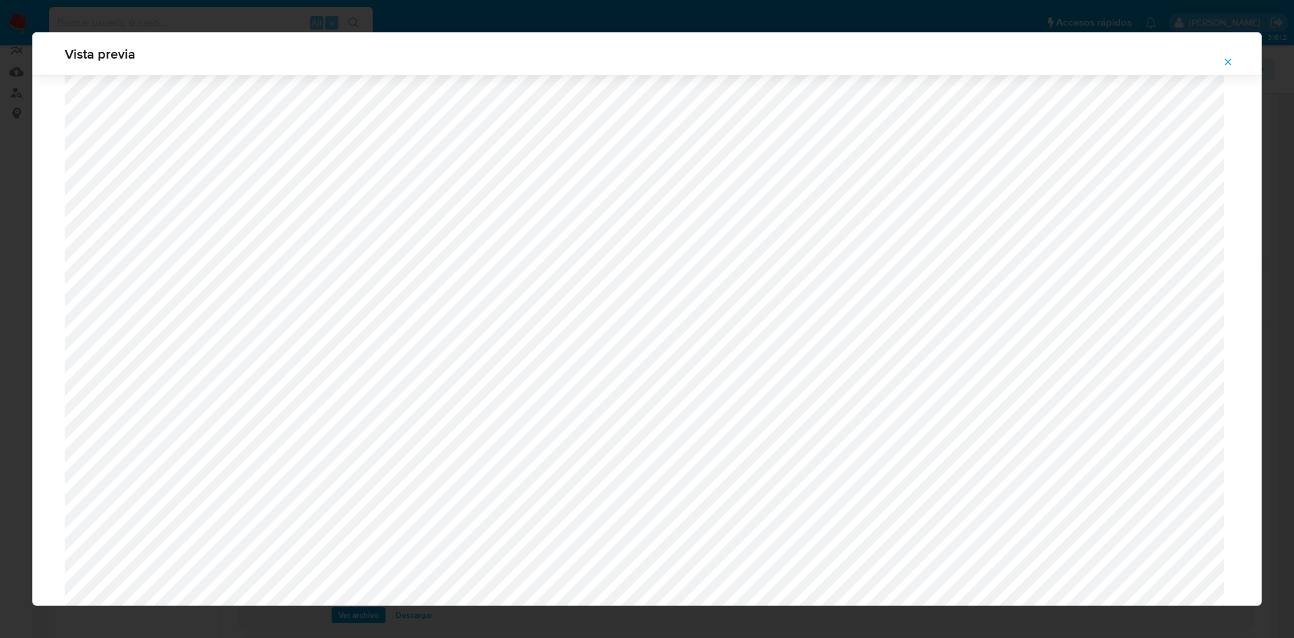
scroll to position [580, 0]
click at [1219, 57] on button "Attachment preview" at bounding box center [1228, 62] width 30 height 22
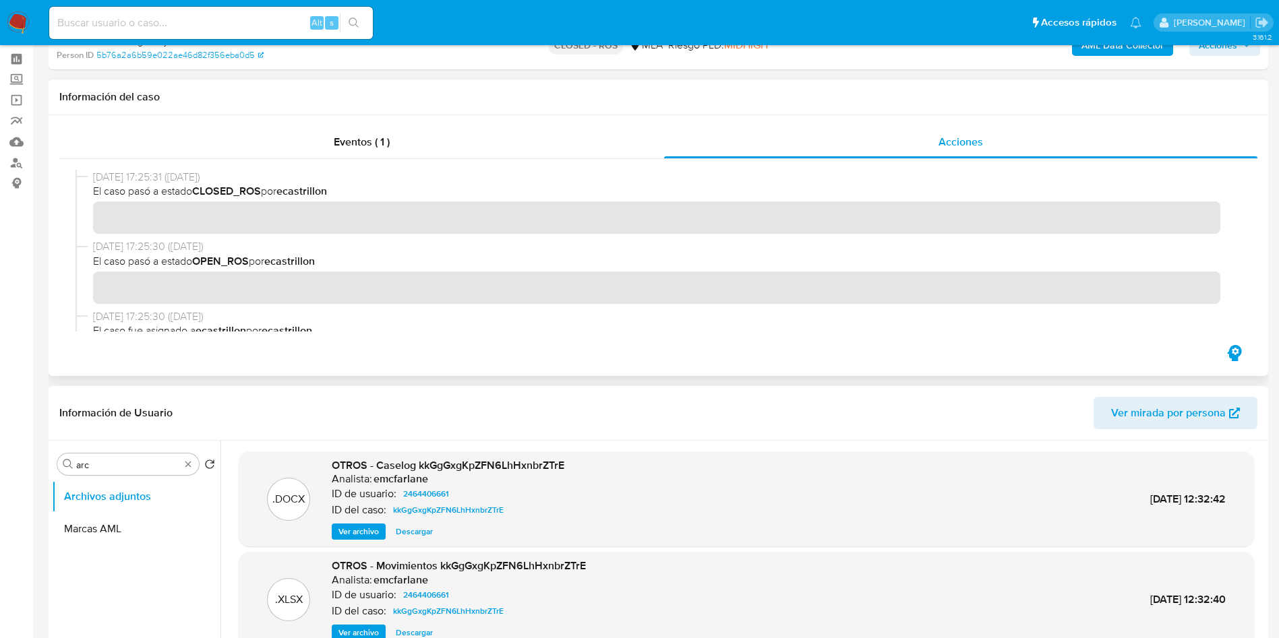
scroll to position [0, 0]
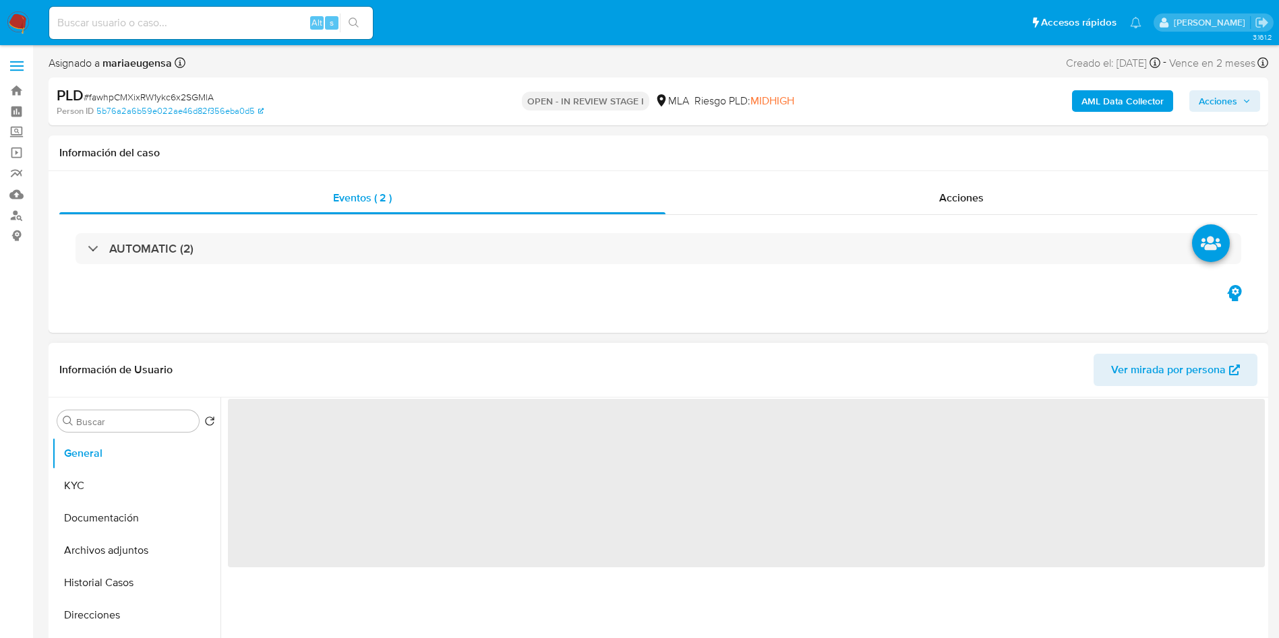
select select "10"
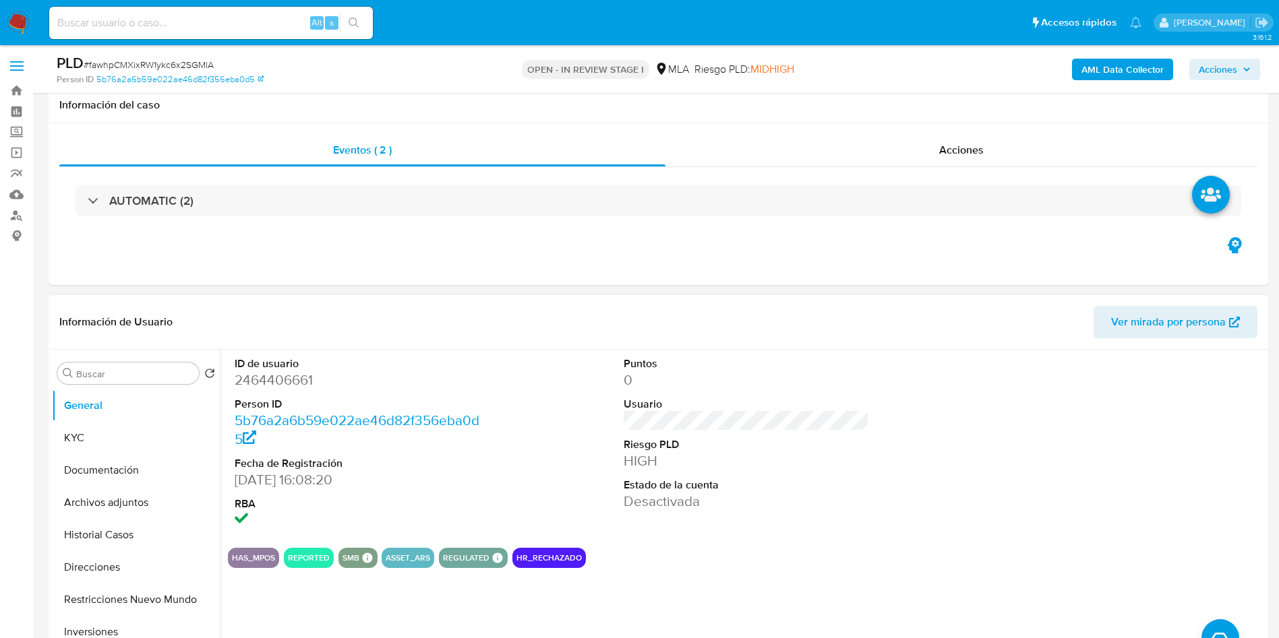
scroll to position [57, 0]
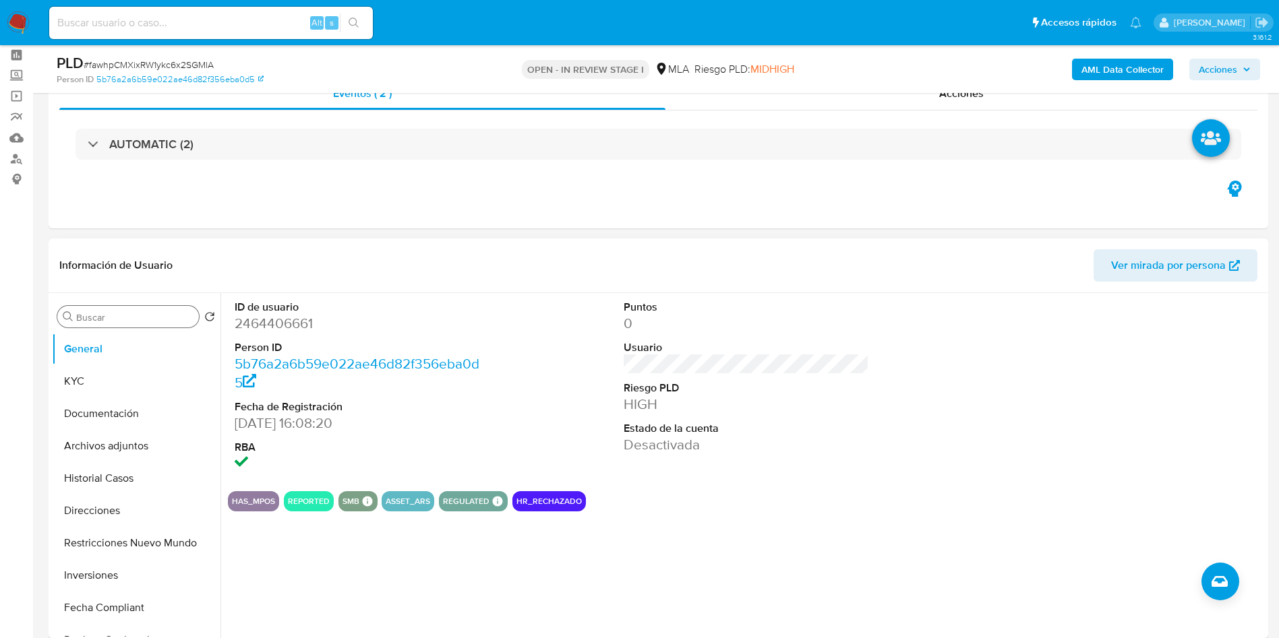
drag, startPoint x: 131, startPoint y: 327, endPoint x: 140, endPoint y: 315, distance: 14.4
click at [136, 320] on div "Buscar" at bounding box center [128, 317] width 142 height 22
click at [140, 315] on input "Buscar" at bounding box center [134, 317] width 117 height 12
type input "q"
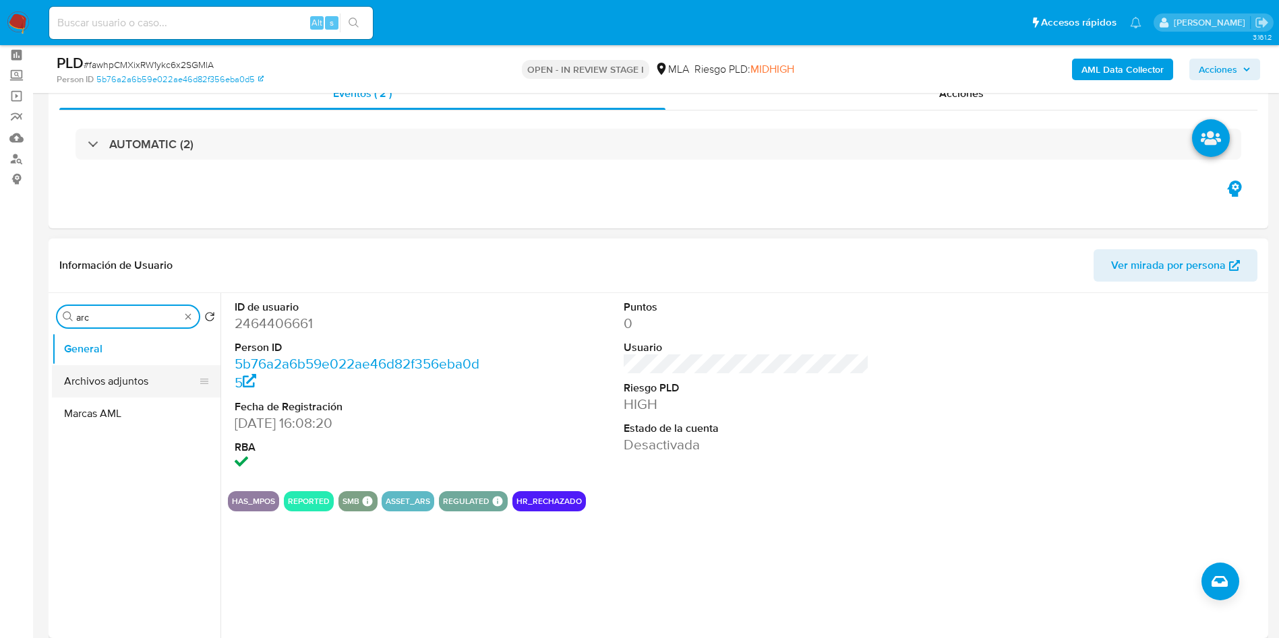
type input "arc"
click at [119, 379] on button "Archivos adjuntos" at bounding box center [131, 381] width 158 height 32
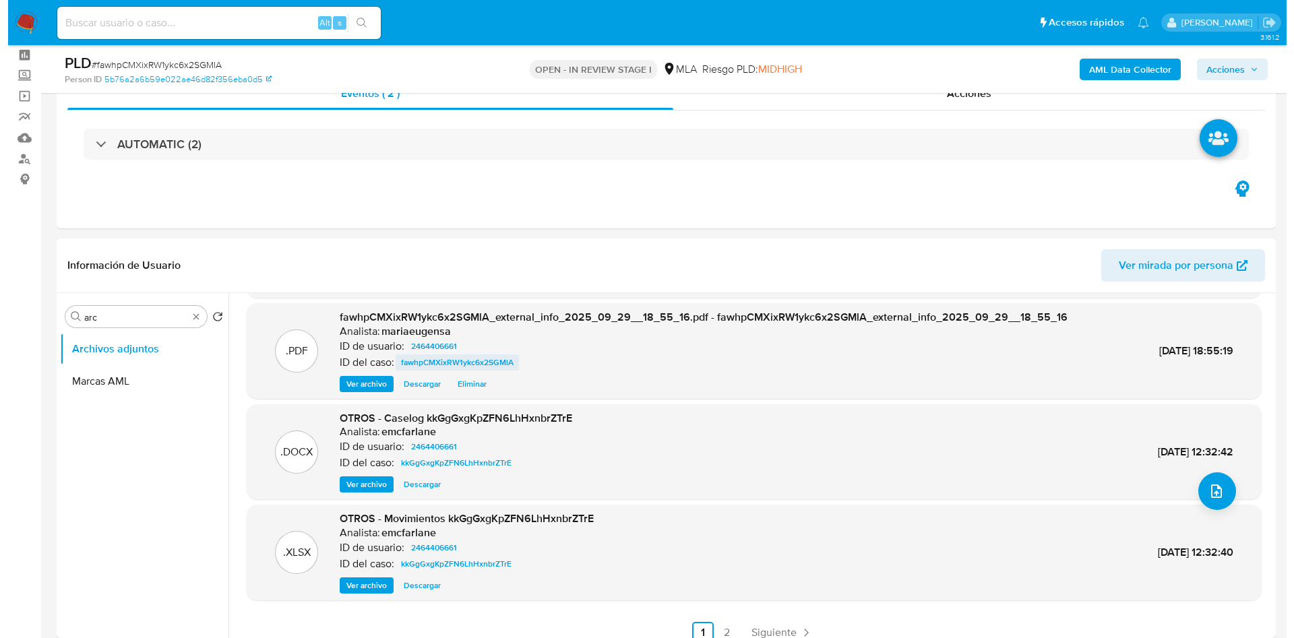
scroll to position [113, 0]
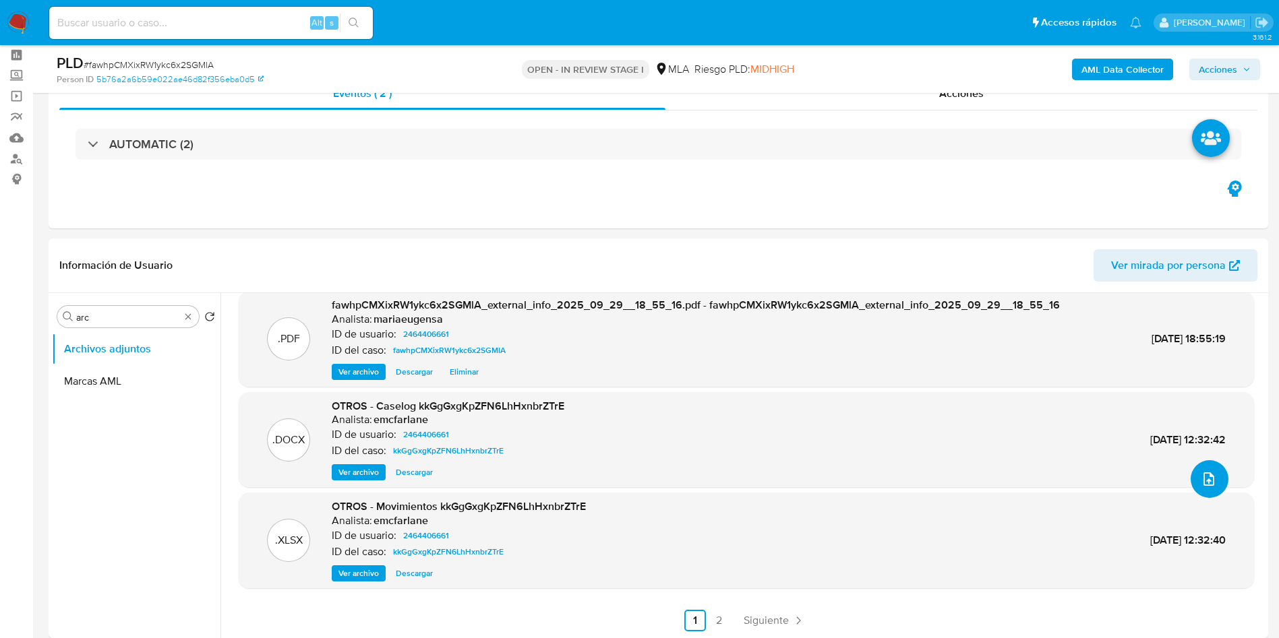
click at [1205, 475] on icon "upload-file" at bounding box center [1209, 479] width 16 height 16
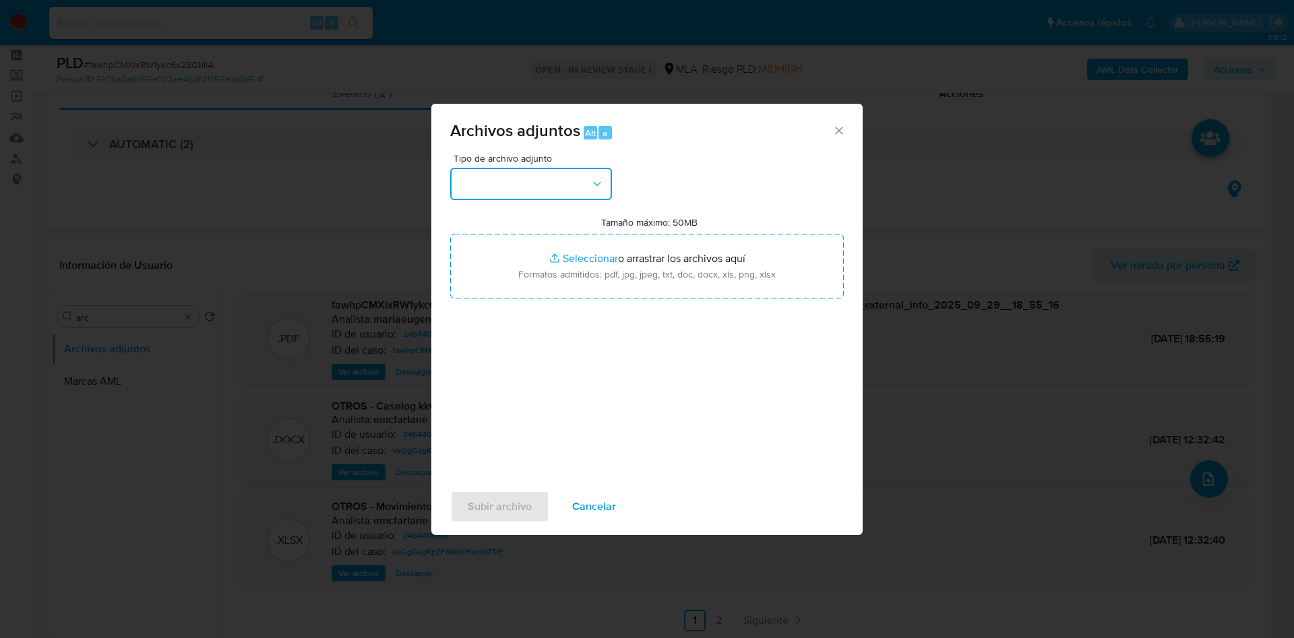
click at [514, 199] on button "button" at bounding box center [531, 184] width 162 height 32
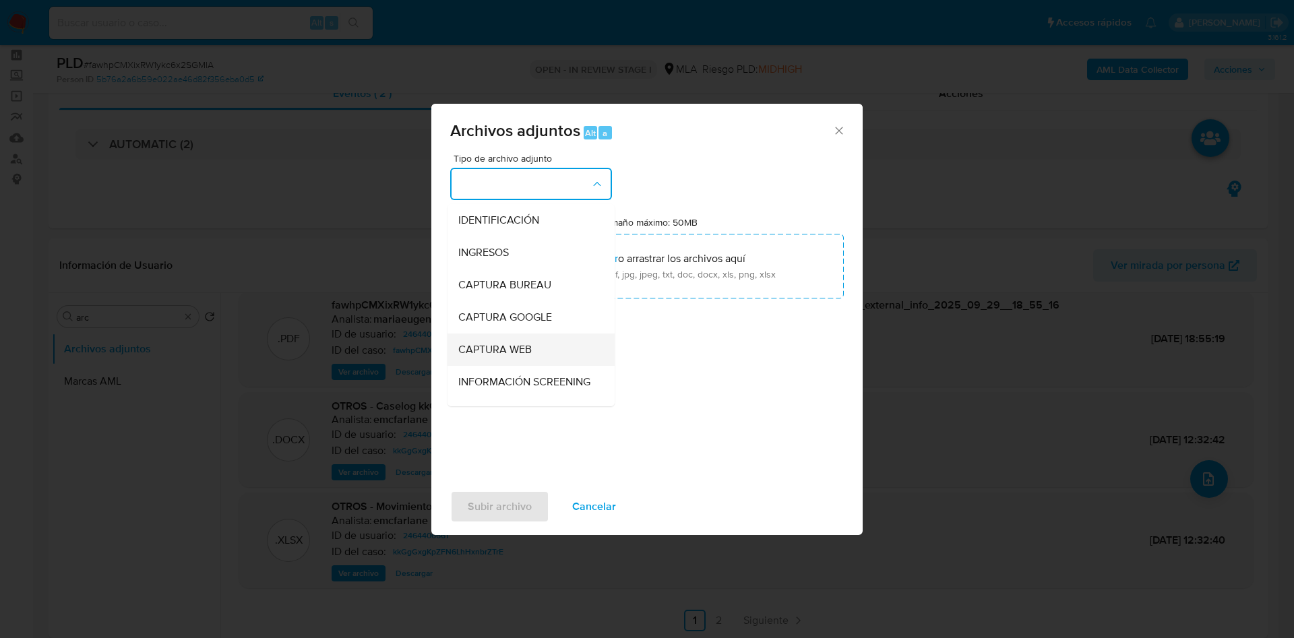
scroll to position [101, 0]
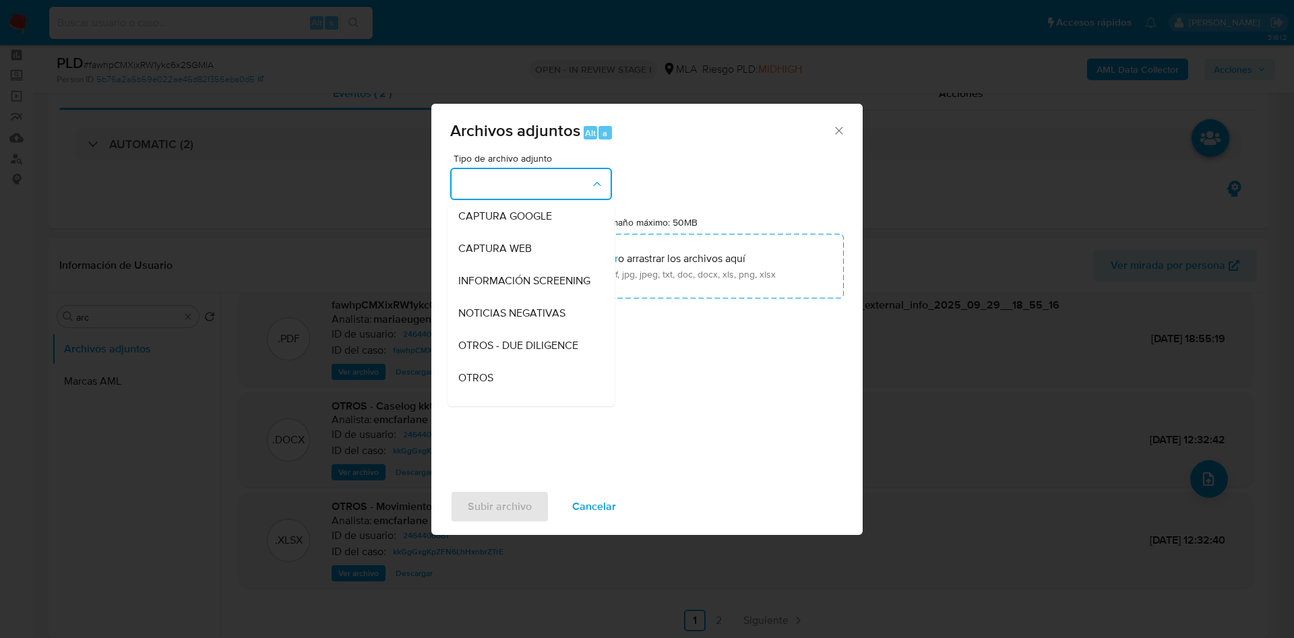
drag, startPoint x: 488, startPoint y: 385, endPoint x: 506, endPoint y: 312, distance: 75.0
click at [488, 385] on span "OTROS" at bounding box center [475, 377] width 35 height 13
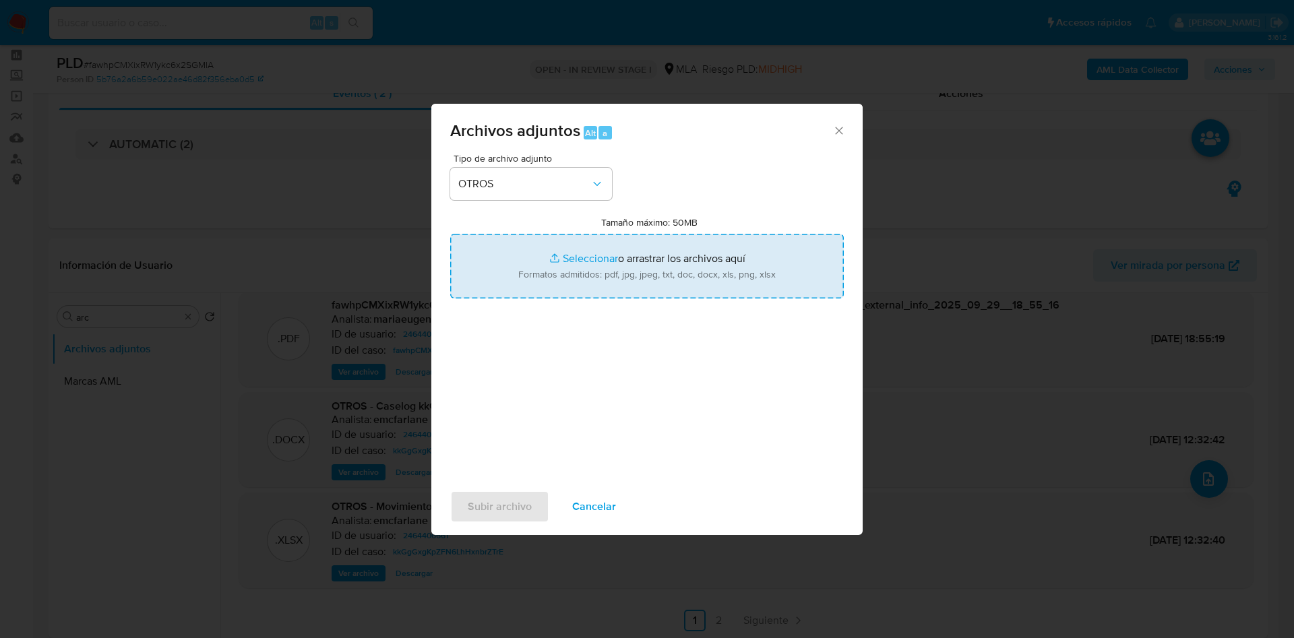
click at [518, 264] on input "Tamaño máximo: 50MB Seleccionar archivos" at bounding box center [647, 266] width 394 height 65
type input "C:\fakepath\Caselog fawhpCMXixRW1ykc6x2SGMlA_2025_09_29_16_34_38.docx"
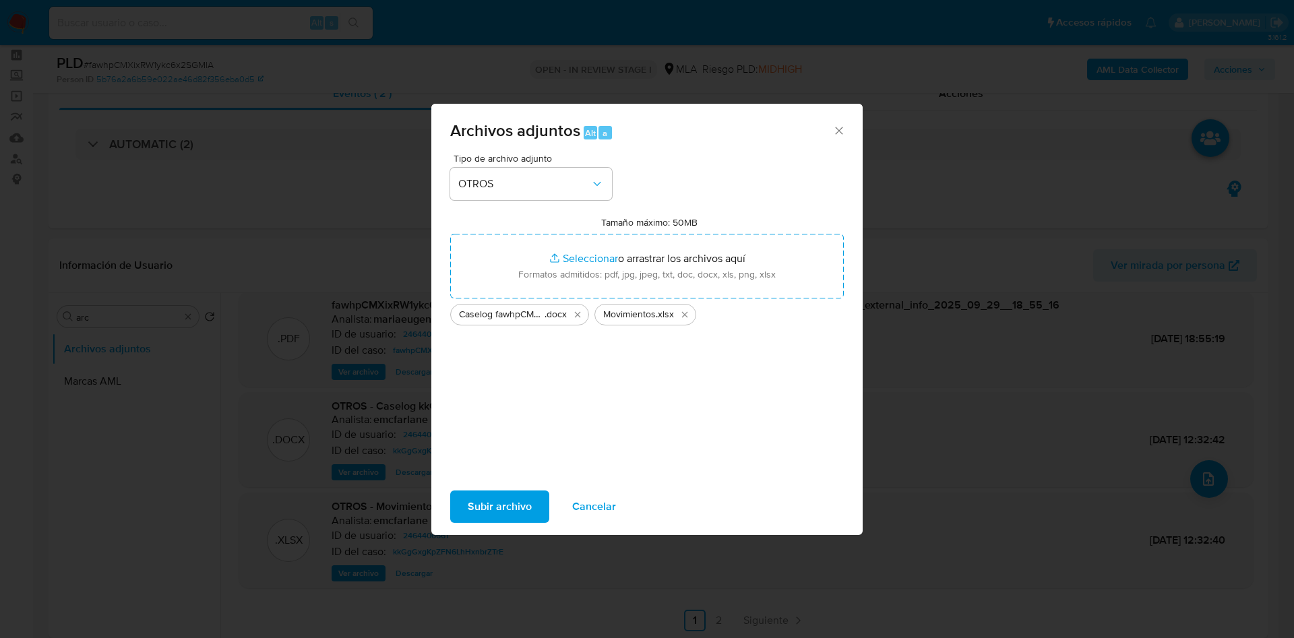
drag, startPoint x: 527, startPoint y: 498, endPoint x: 721, endPoint y: 626, distance: 233.2
click at [533, 504] on button "Subir archivo" at bounding box center [499, 507] width 99 height 32
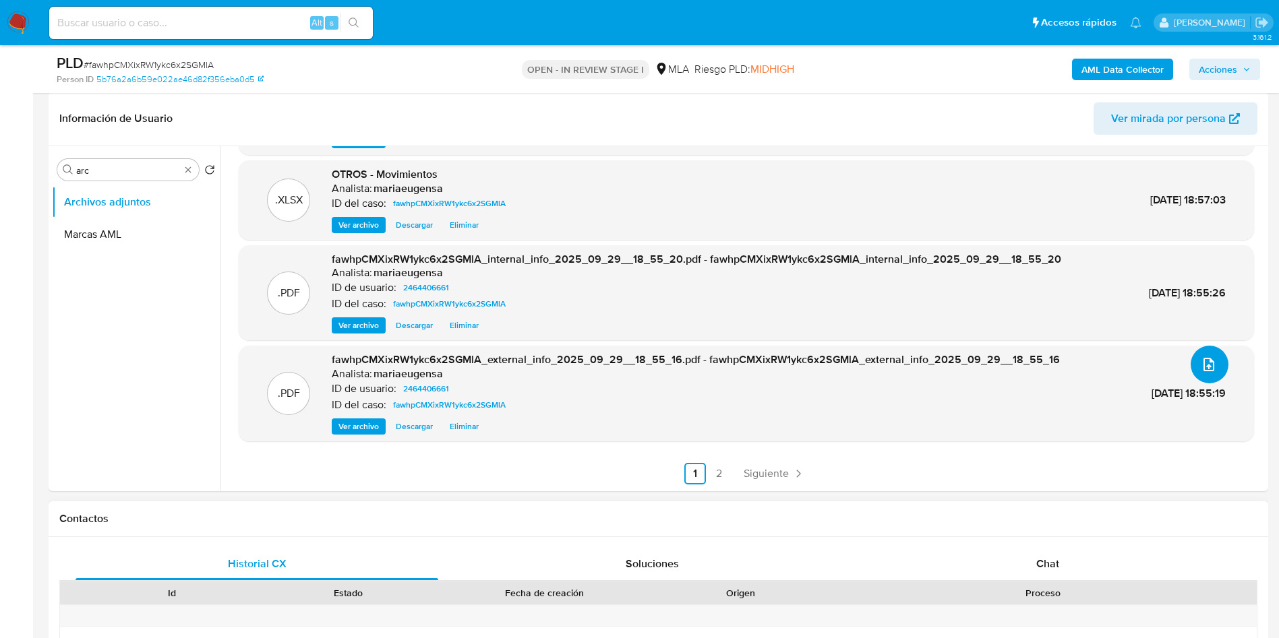
scroll to position [235, 0]
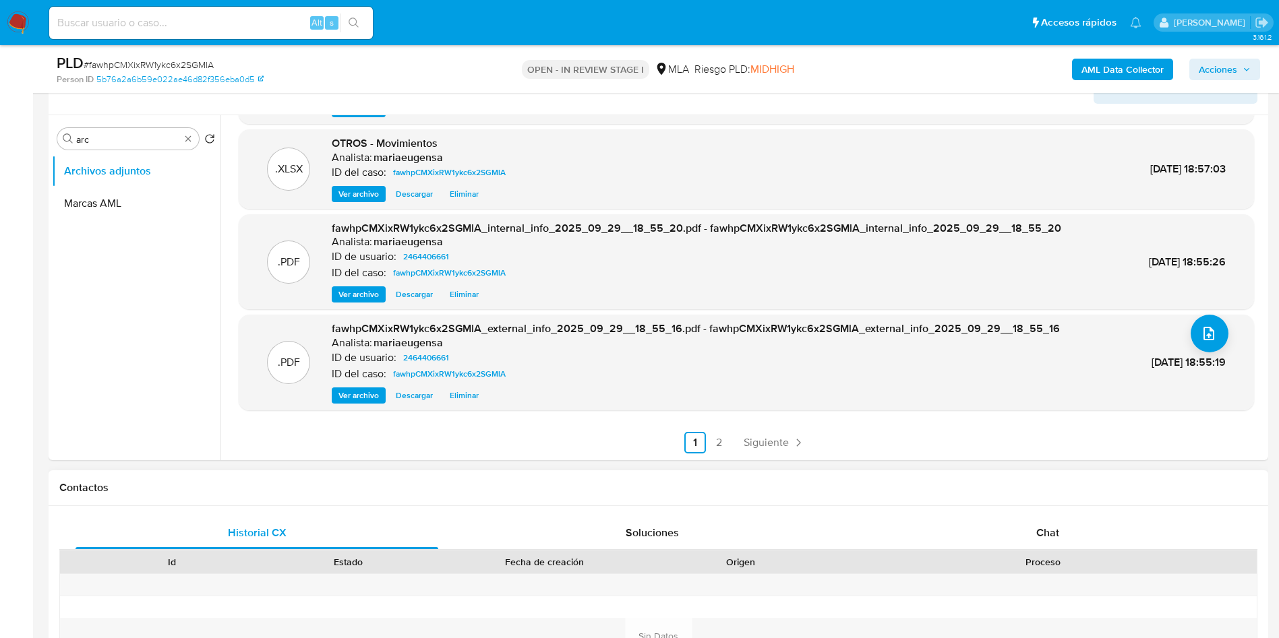
drag, startPoint x: 1025, startPoint y: 537, endPoint x: 1131, endPoint y: 508, distance: 110.6
click at [1027, 538] on div "Chat" at bounding box center [1047, 533] width 363 height 32
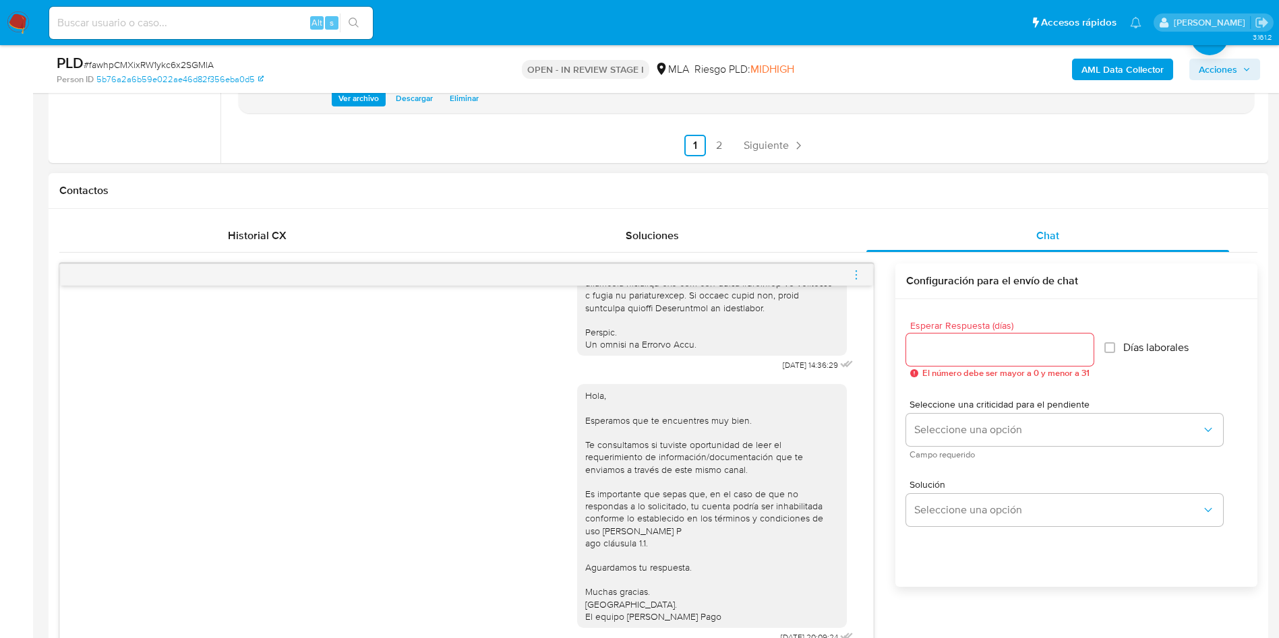
scroll to position [618, 0]
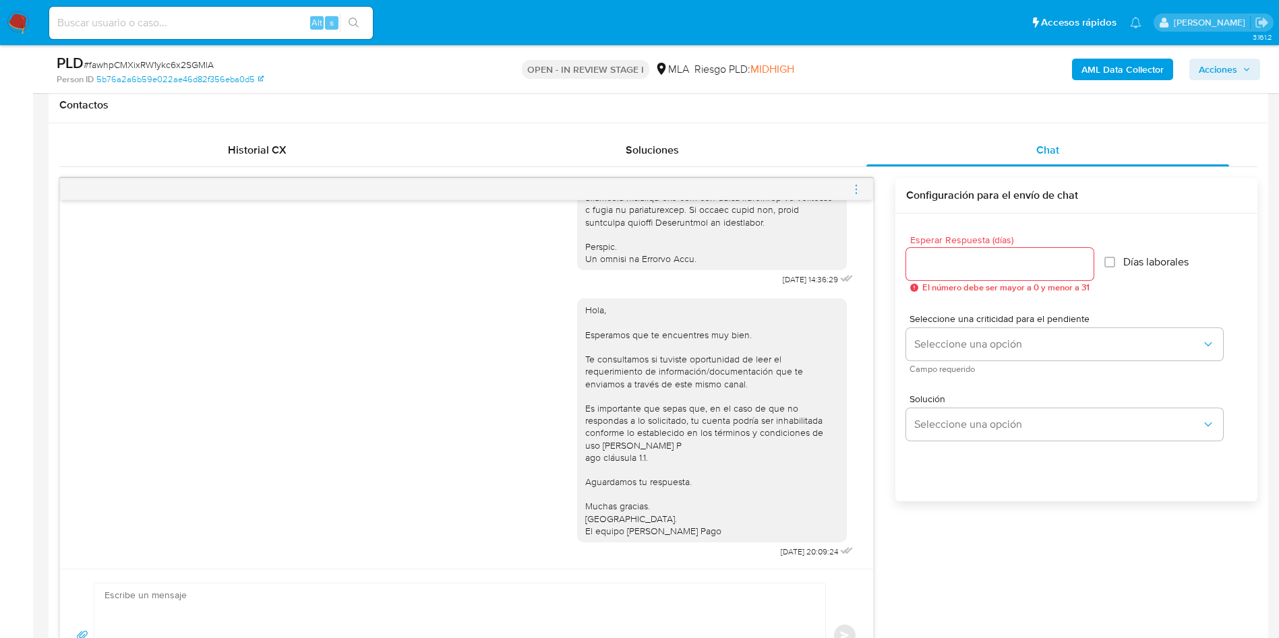
click at [851, 193] on icon "menu-action" at bounding box center [856, 189] width 12 height 12
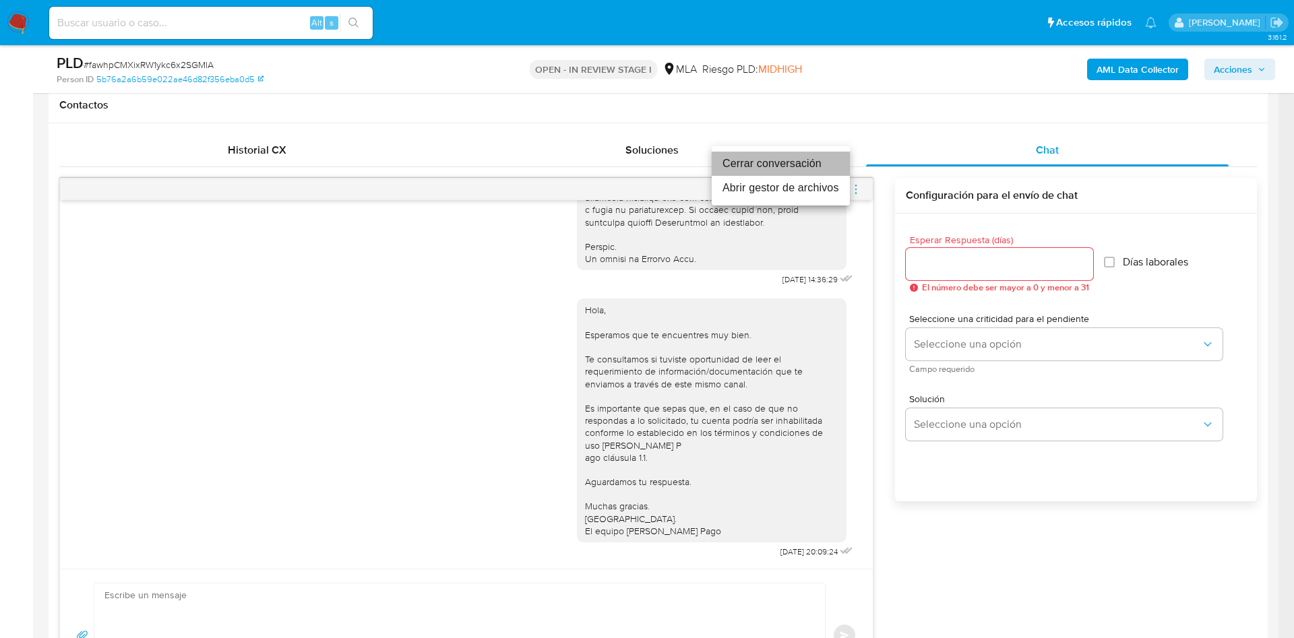
drag, startPoint x: 793, startPoint y: 170, endPoint x: 1182, endPoint y: 52, distance: 406.5
click at [802, 166] on li "Cerrar conversación" at bounding box center [781, 164] width 138 height 24
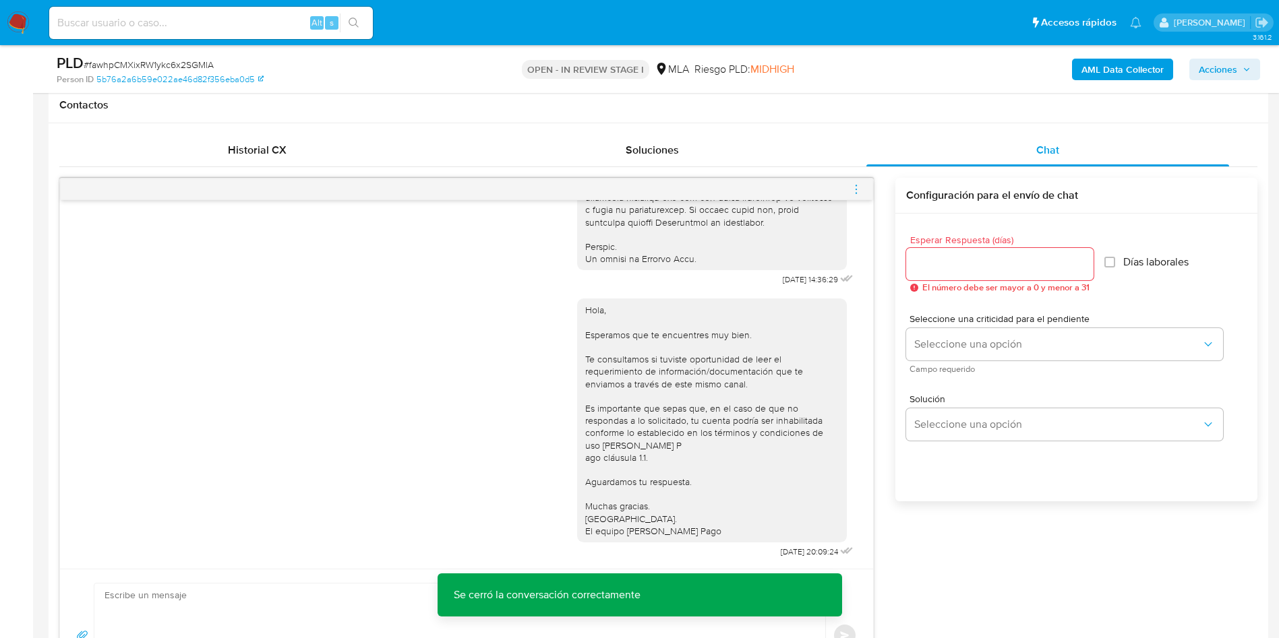
drag, startPoint x: 1237, startPoint y: 73, endPoint x: 1228, endPoint y: 73, distance: 9.5
click at [1228, 73] on span "Acciones" at bounding box center [1225, 69] width 52 height 19
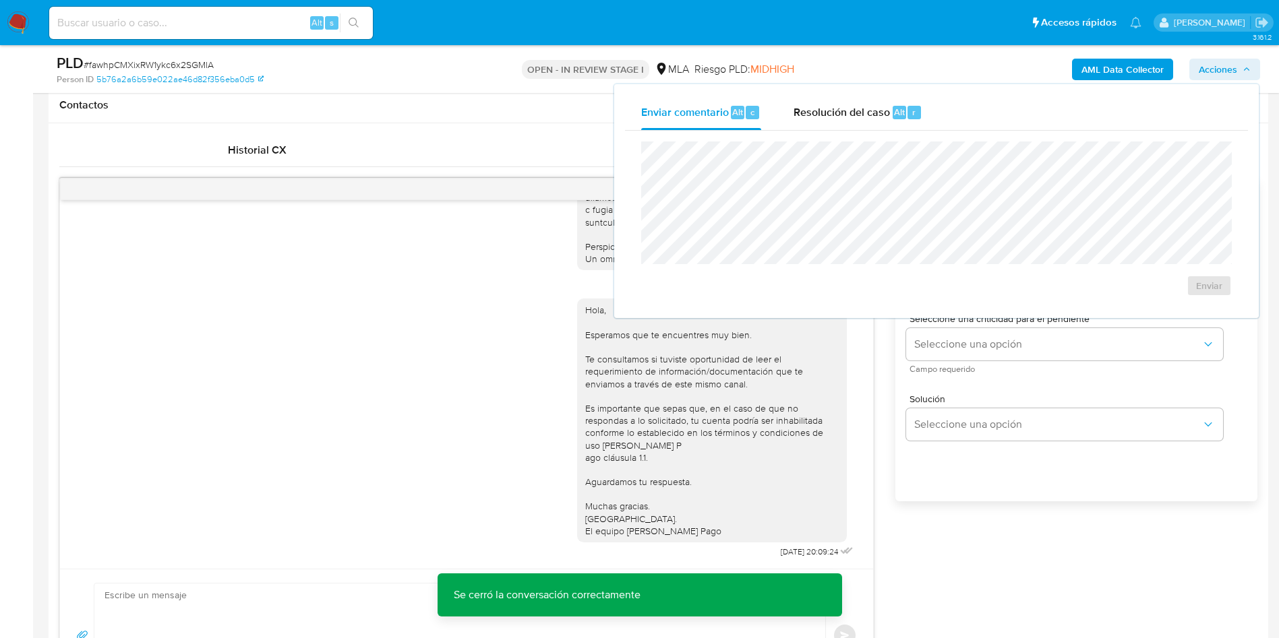
drag, startPoint x: 909, startPoint y: 111, endPoint x: 905, endPoint y: 135, distance: 24.6
click at [905, 135] on div "Enviar comentario Alt c Resolución del caso Alt r Enviar" at bounding box center [936, 201] width 623 height 212
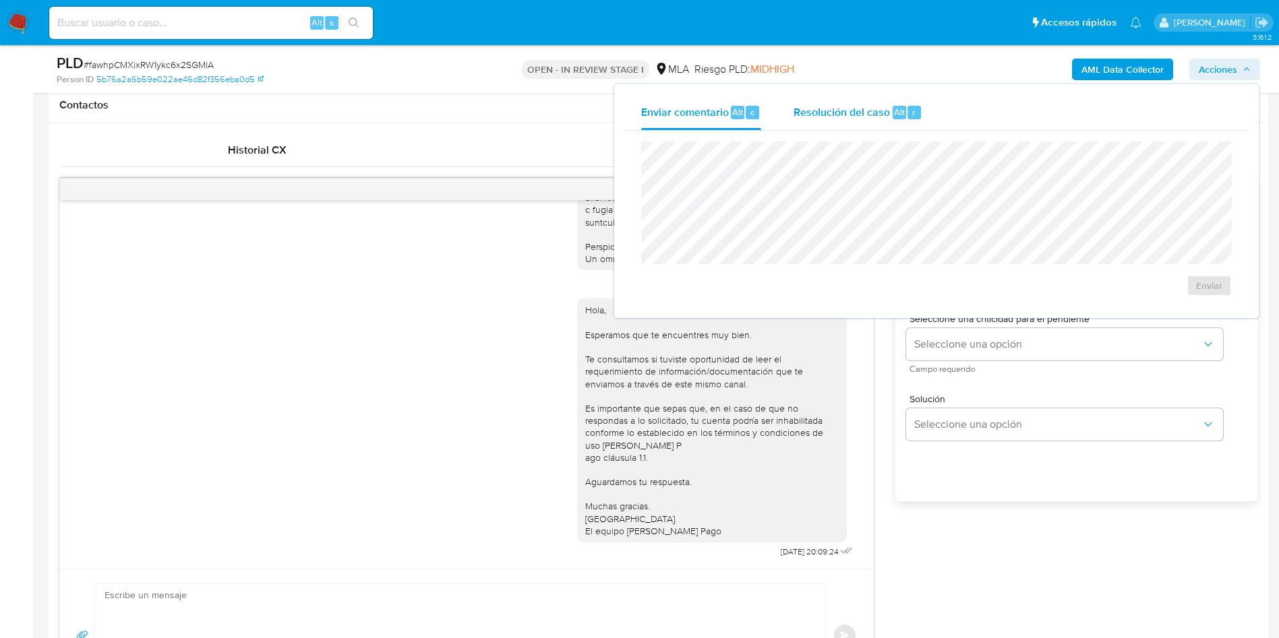
click at [839, 98] on div "Resolución del caso Alt r" at bounding box center [857, 112] width 129 height 35
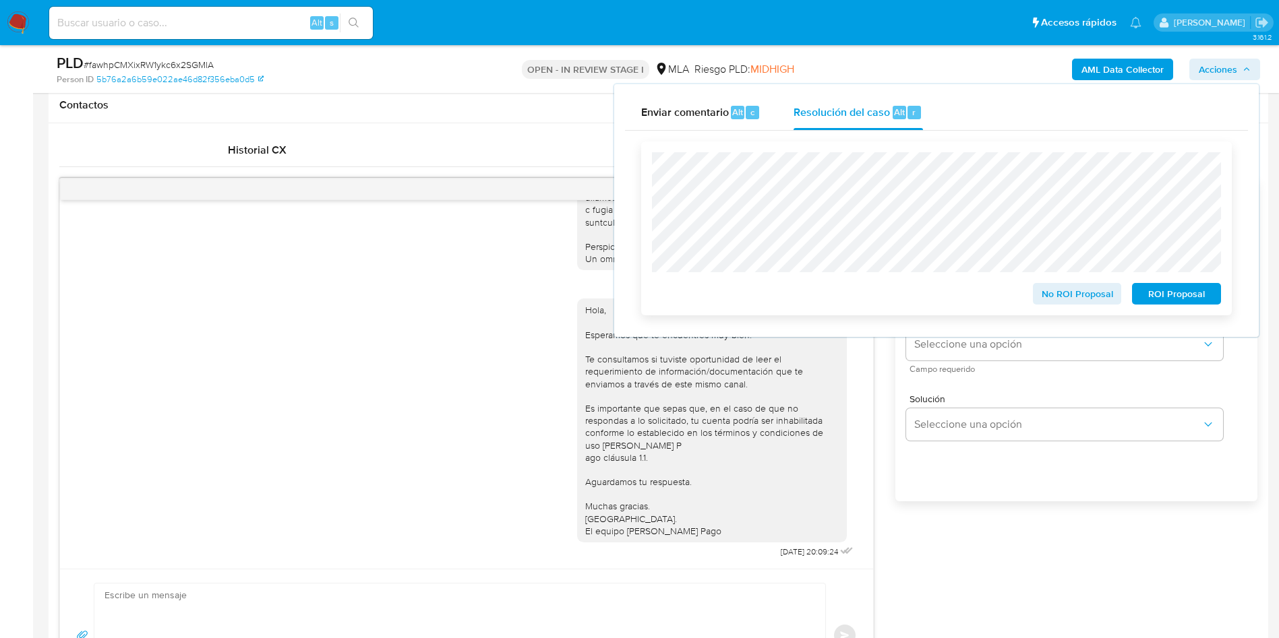
click at [1176, 295] on span "ROI Proposal" at bounding box center [1176, 293] width 70 height 19
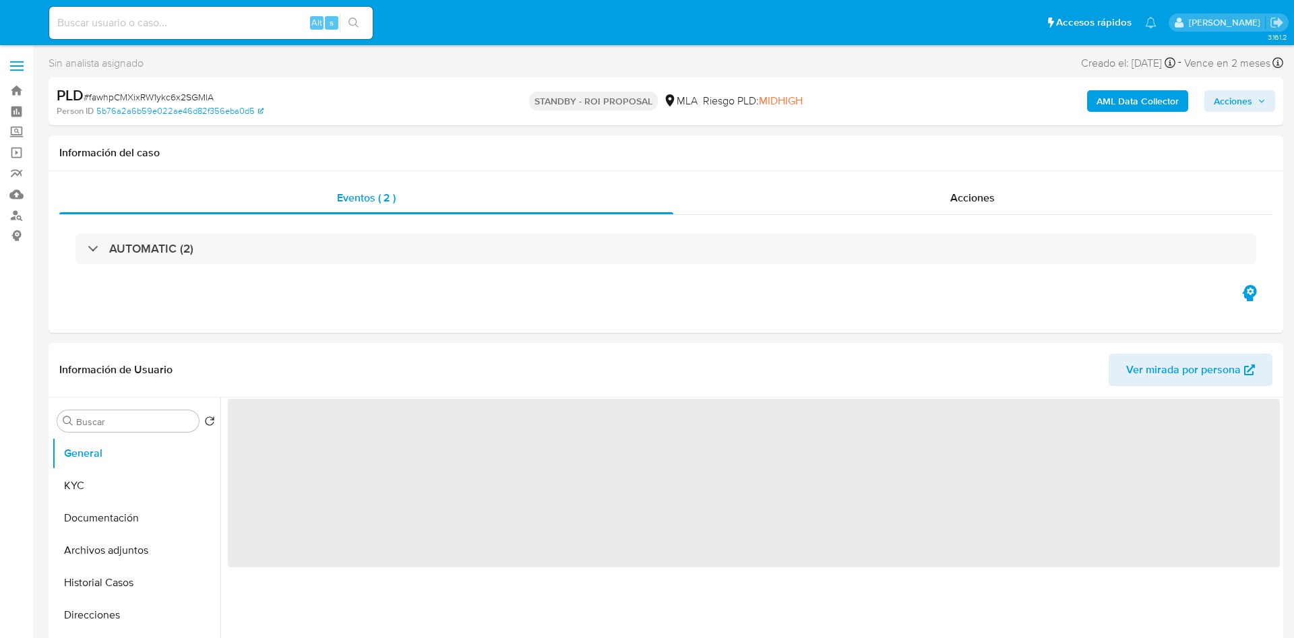
select select "10"
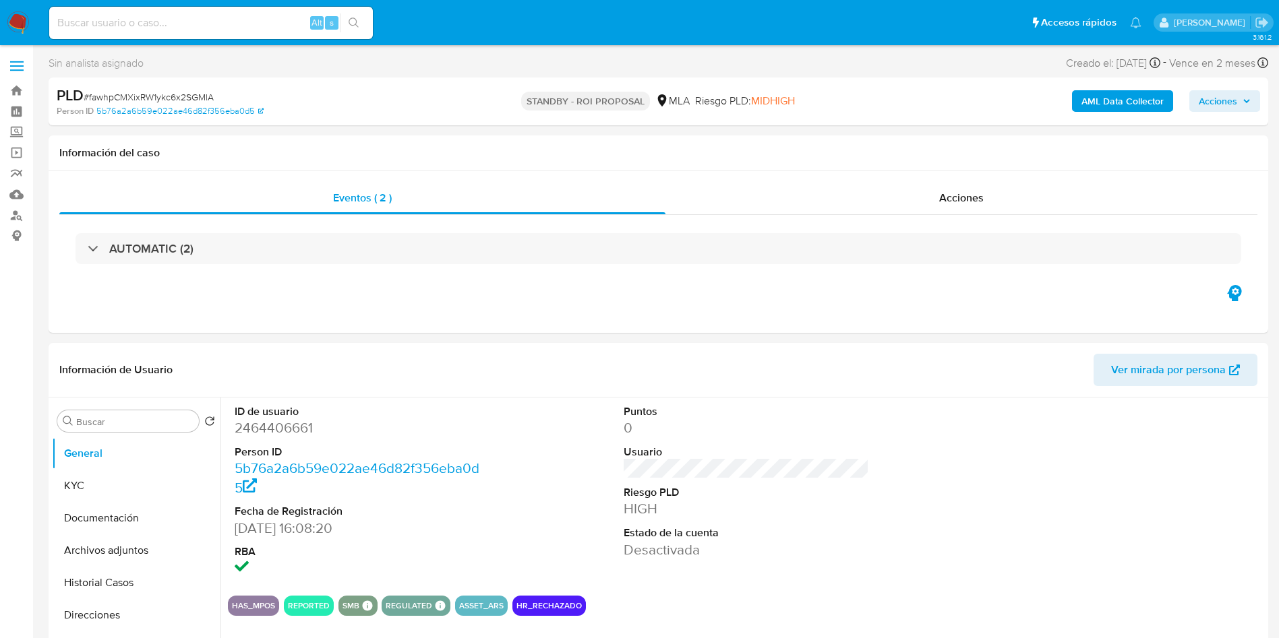
click at [20, 26] on img at bounding box center [18, 22] width 23 height 23
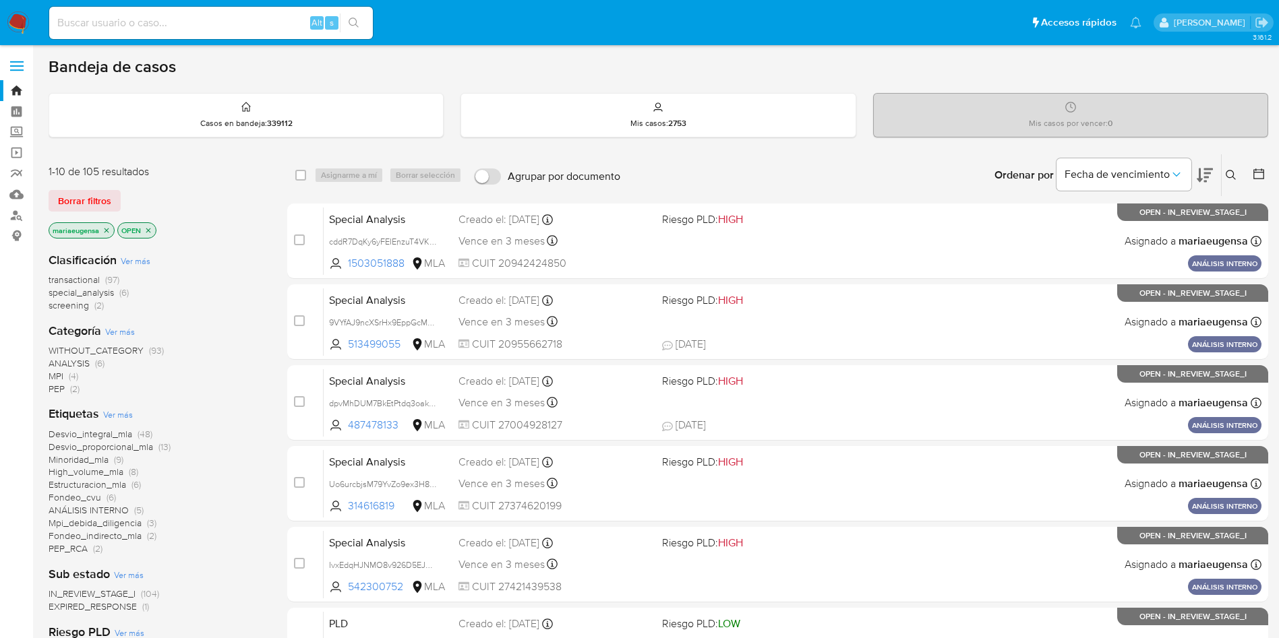
click at [18, 18] on img at bounding box center [18, 22] width 23 height 23
